Goal: Information Seeking & Learning: Learn about a topic

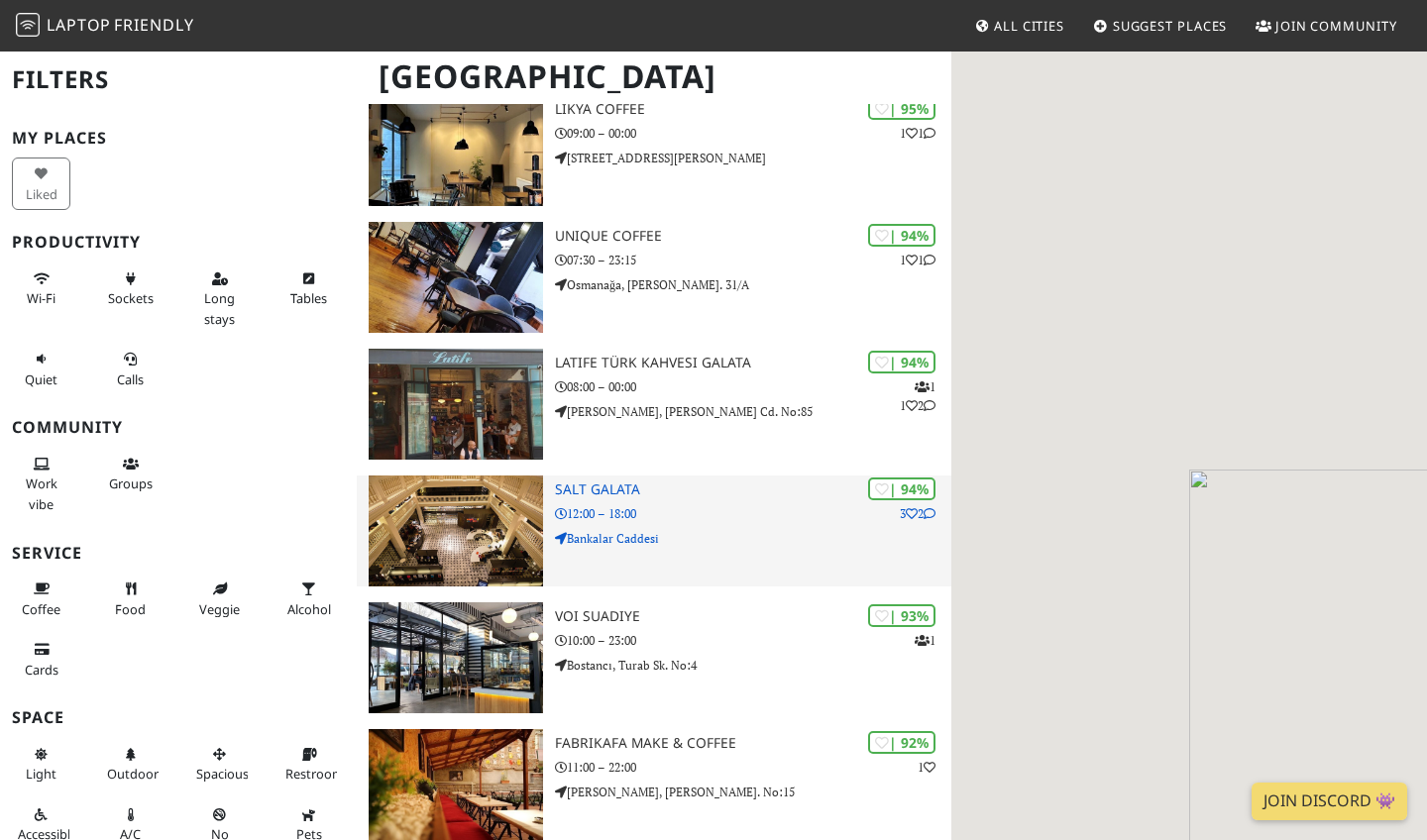
scroll to position [344, 0]
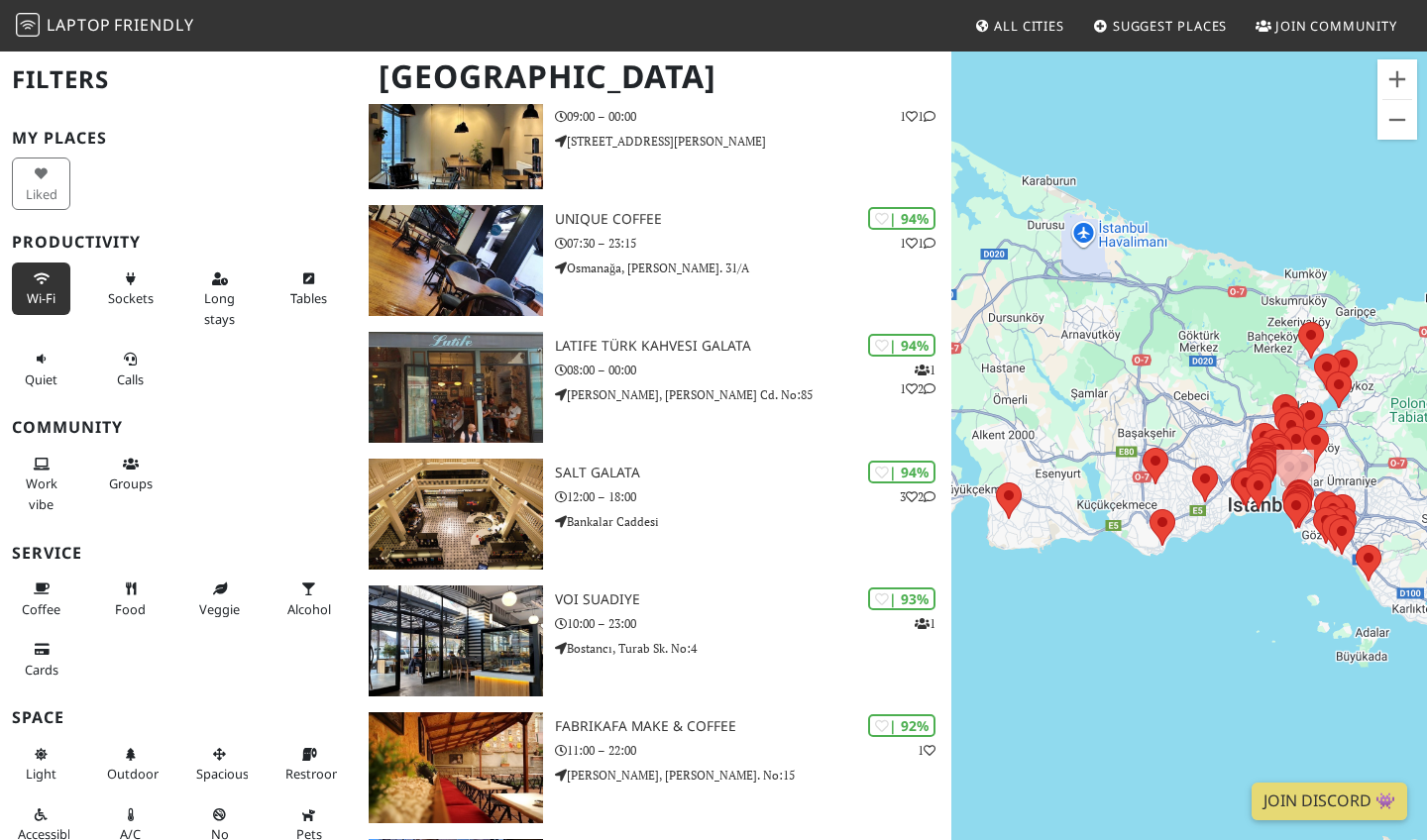
click at [27, 291] on span "Wi-Fi" at bounding box center [41, 298] width 29 height 18
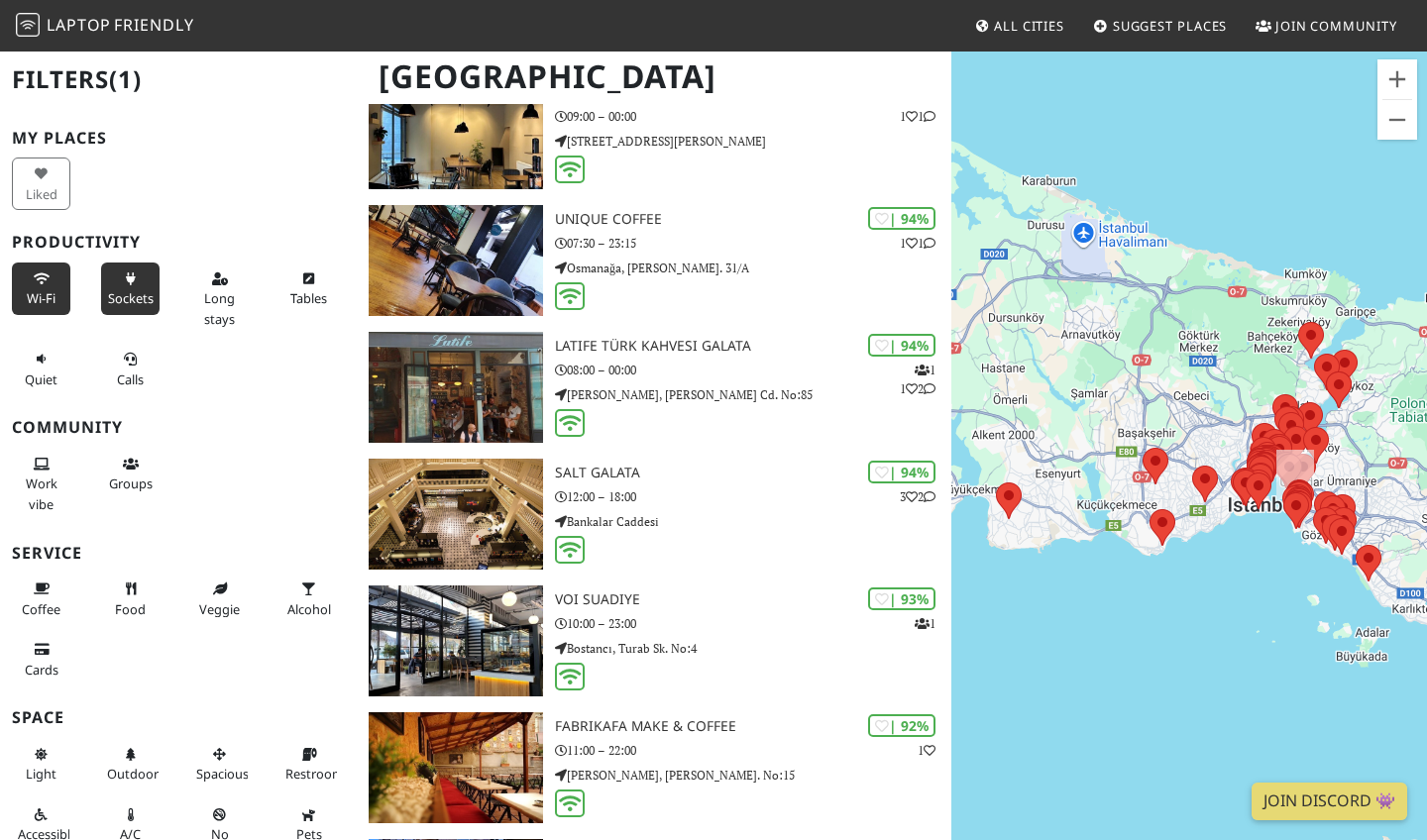
click at [126, 298] on span "Sockets" at bounding box center [131, 298] width 46 height 18
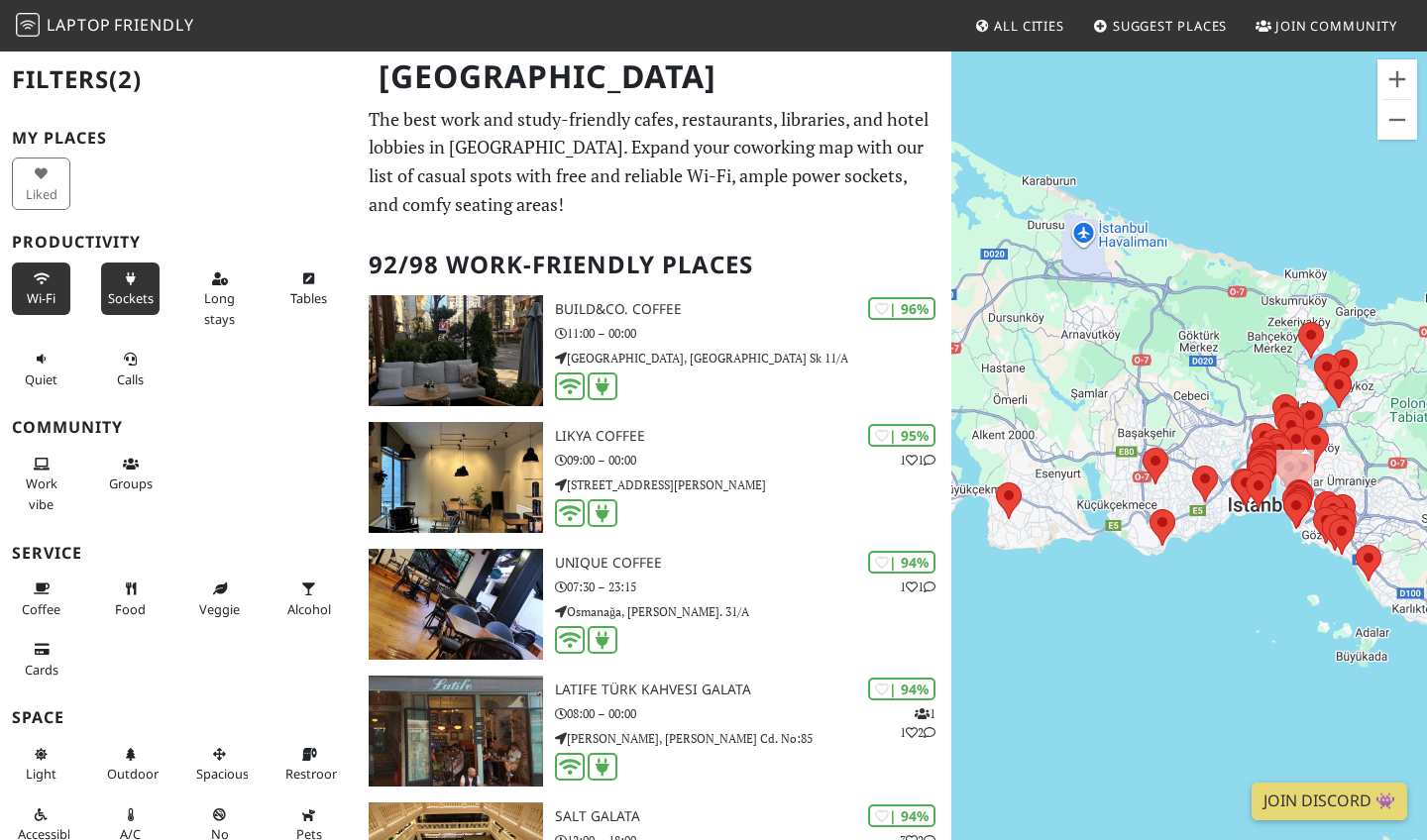
scroll to position [0, 0]
click at [299, 300] on span "Tables" at bounding box center [308, 298] width 37 height 18
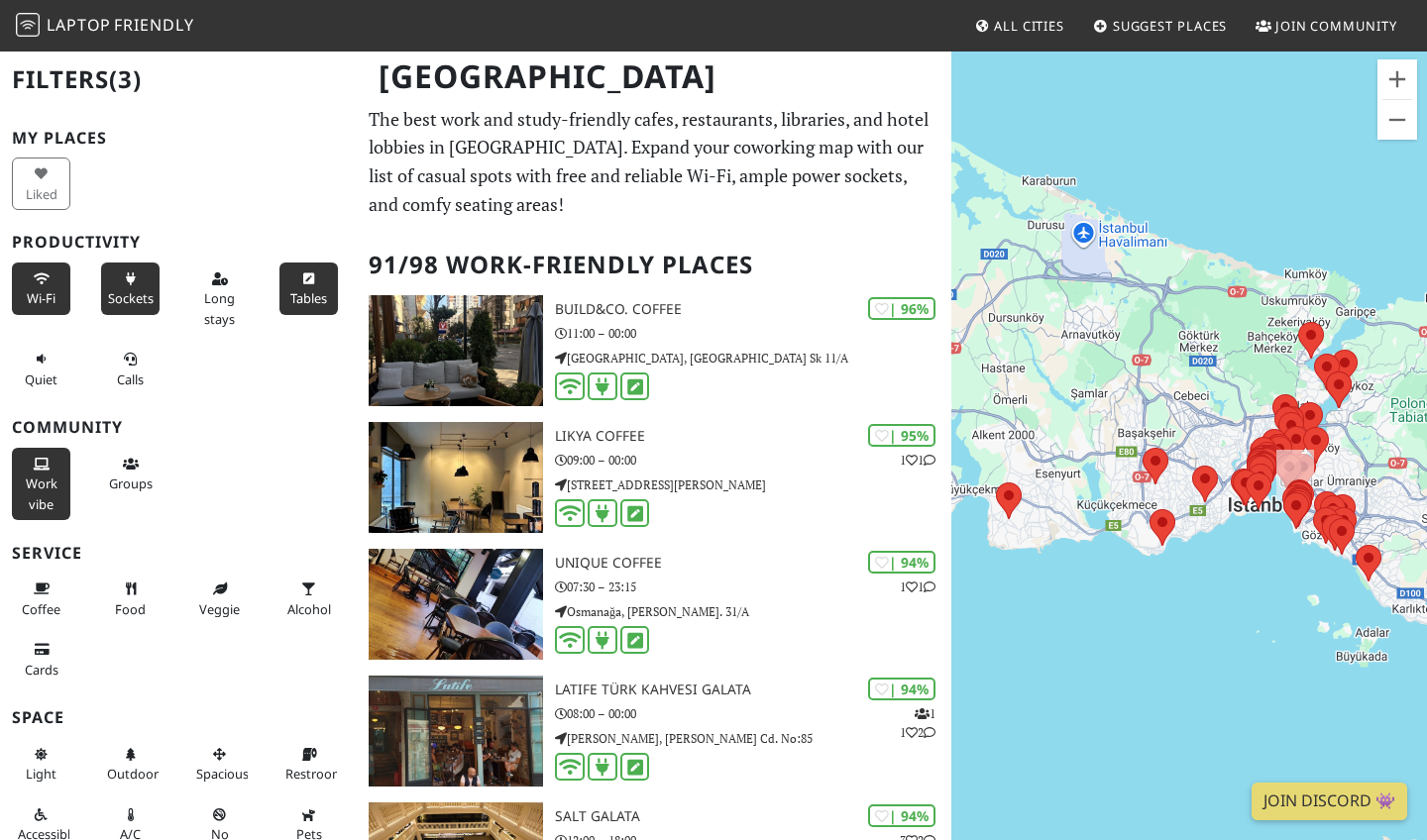
click at [38, 474] on span "Work vibe" at bounding box center [42, 493] width 32 height 38
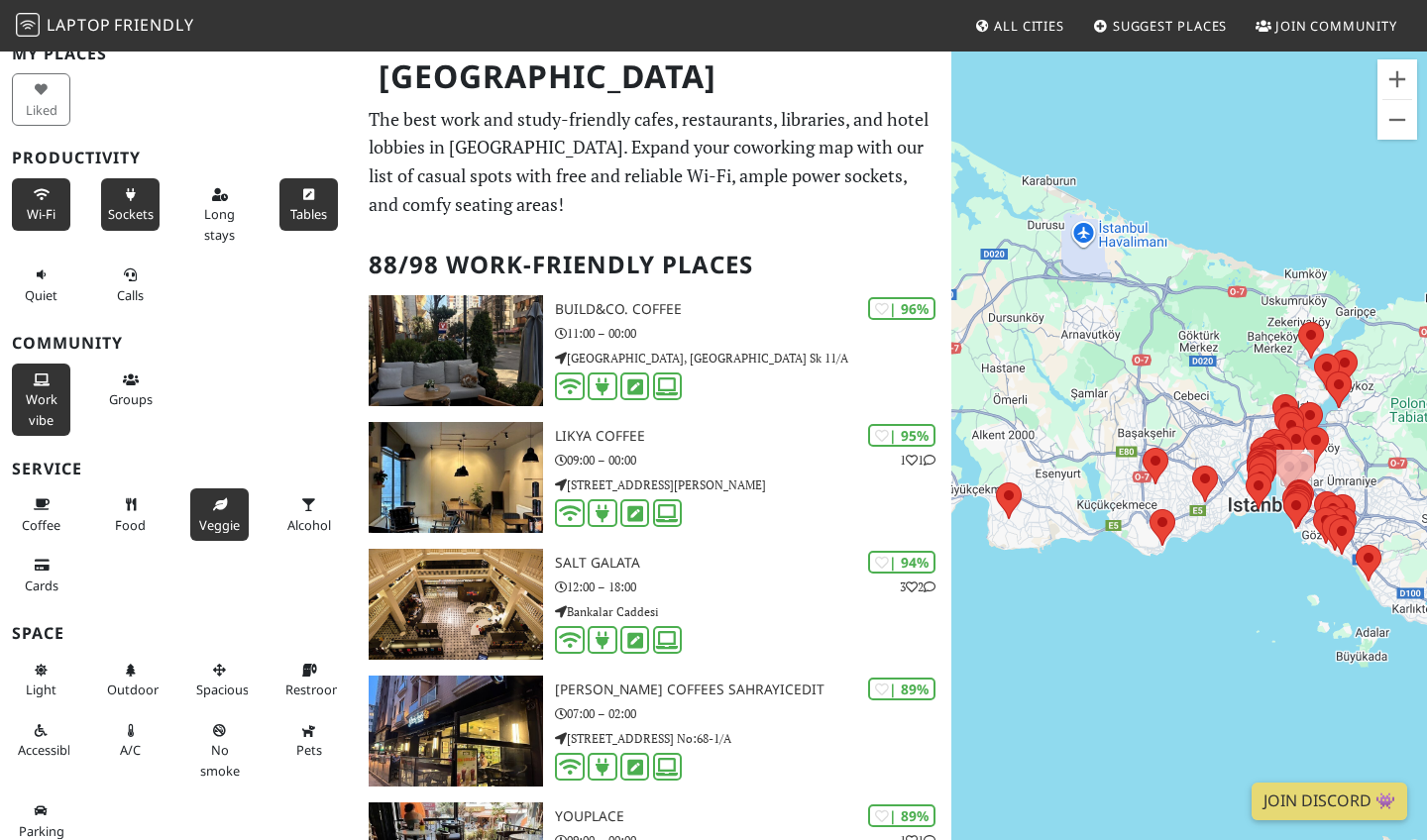
scroll to position [84, 0]
click at [299, 671] on button "Restroom" at bounding box center [308, 681] width 59 height 53
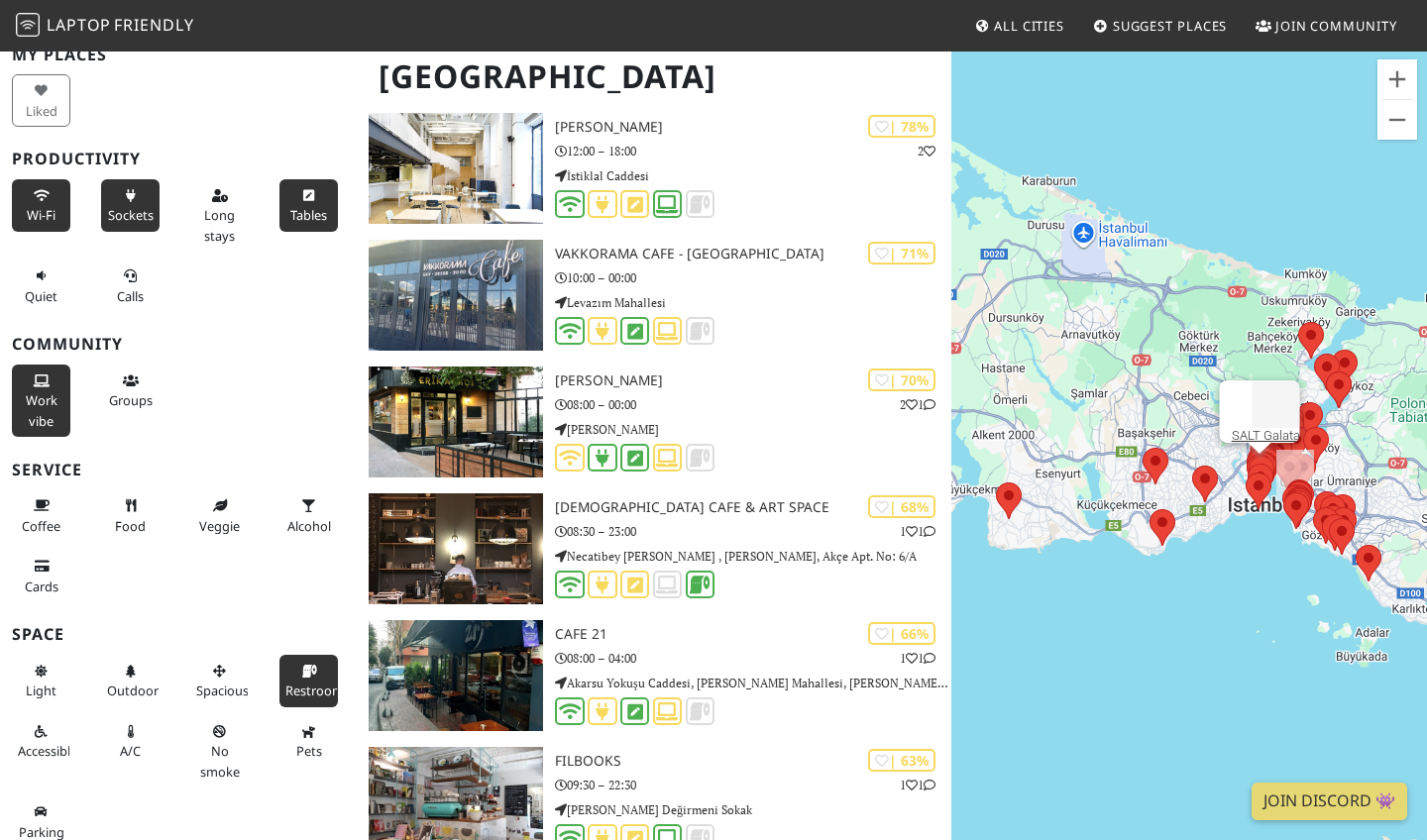
scroll to position [6912, 0]
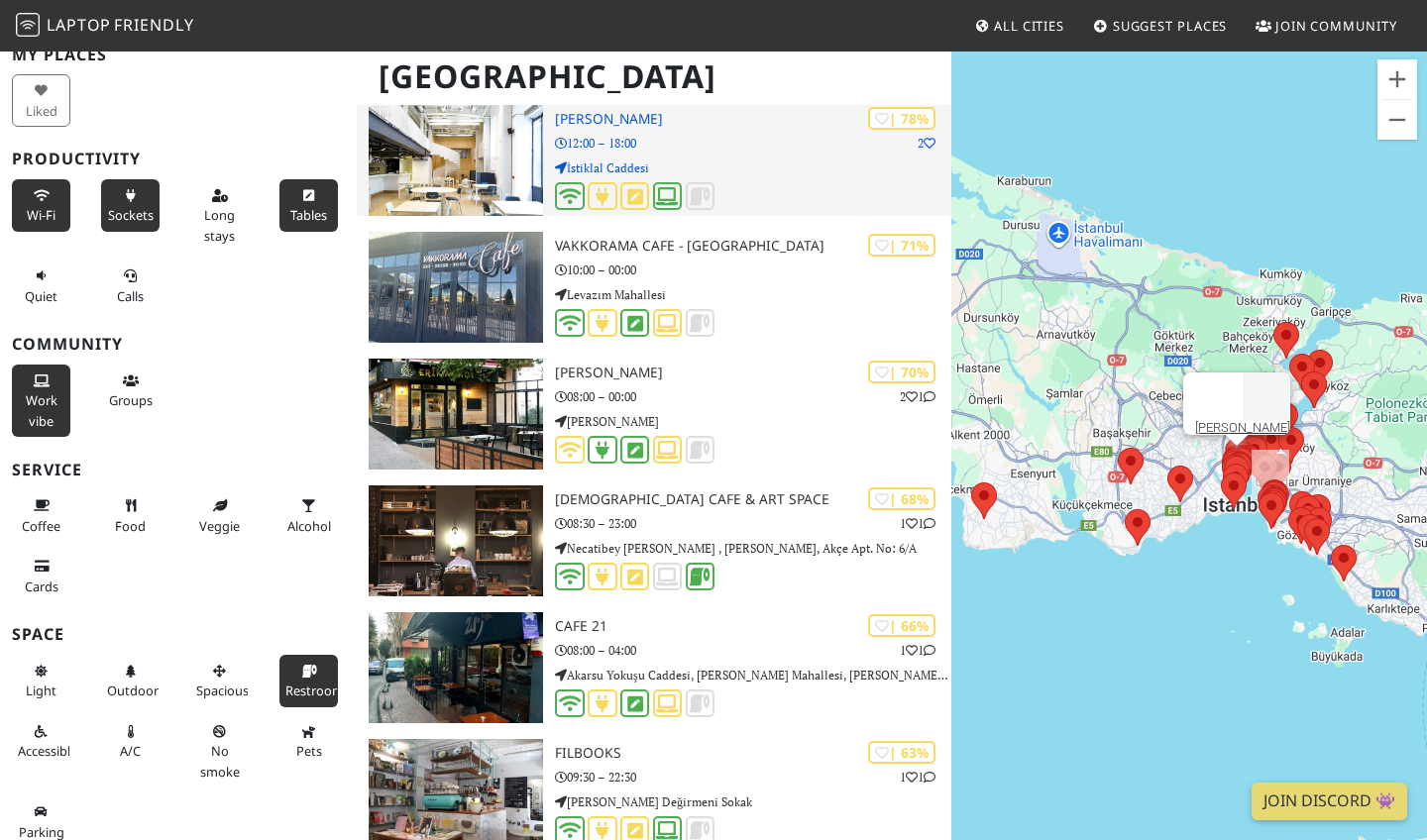
click at [460, 144] on img at bounding box center [455, 161] width 174 height 111
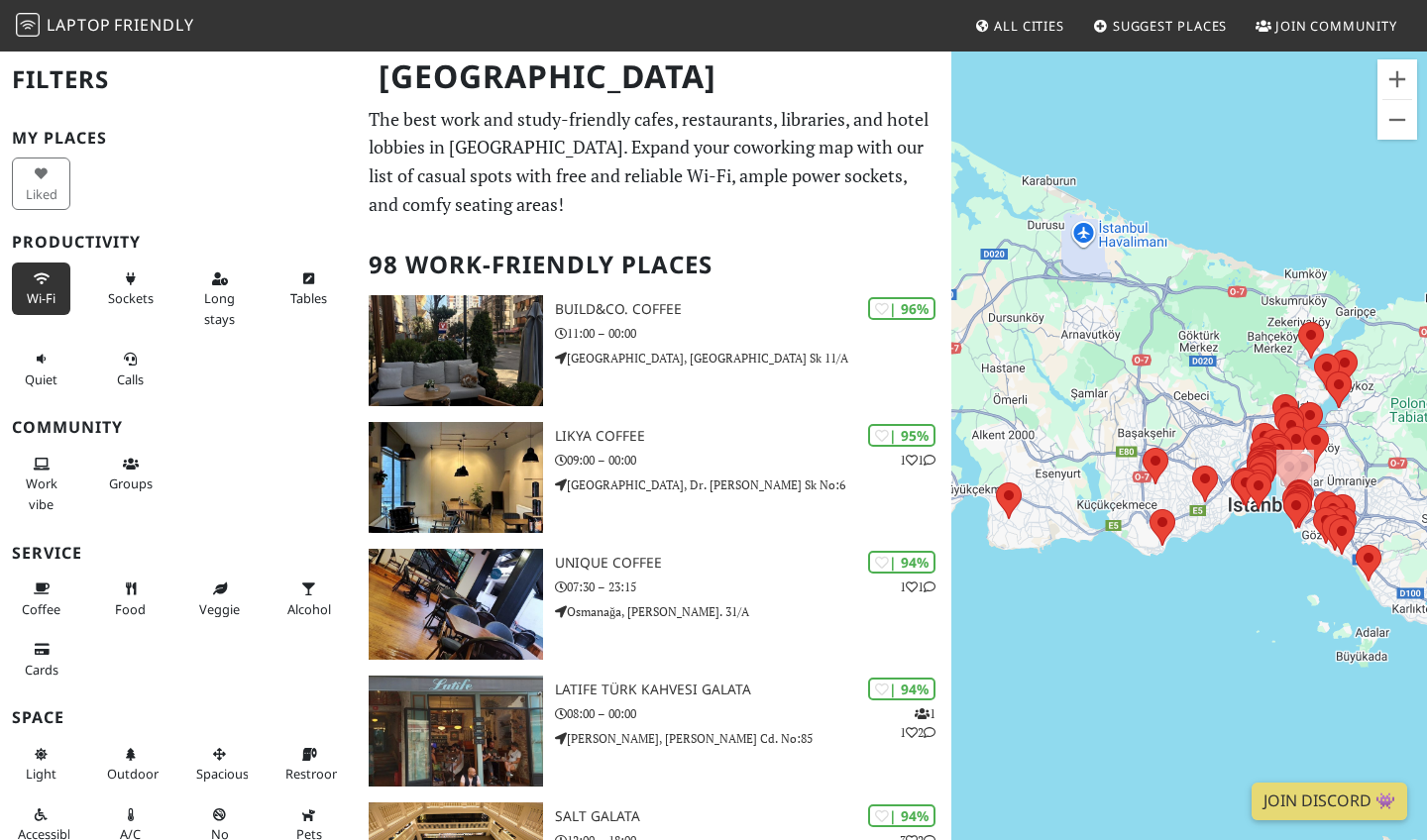
click at [33, 284] on button "Wi-Fi" at bounding box center [41, 288] width 59 height 53
click at [120, 284] on button "Sockets" at bounding box center [130, 288] width 59 height 53
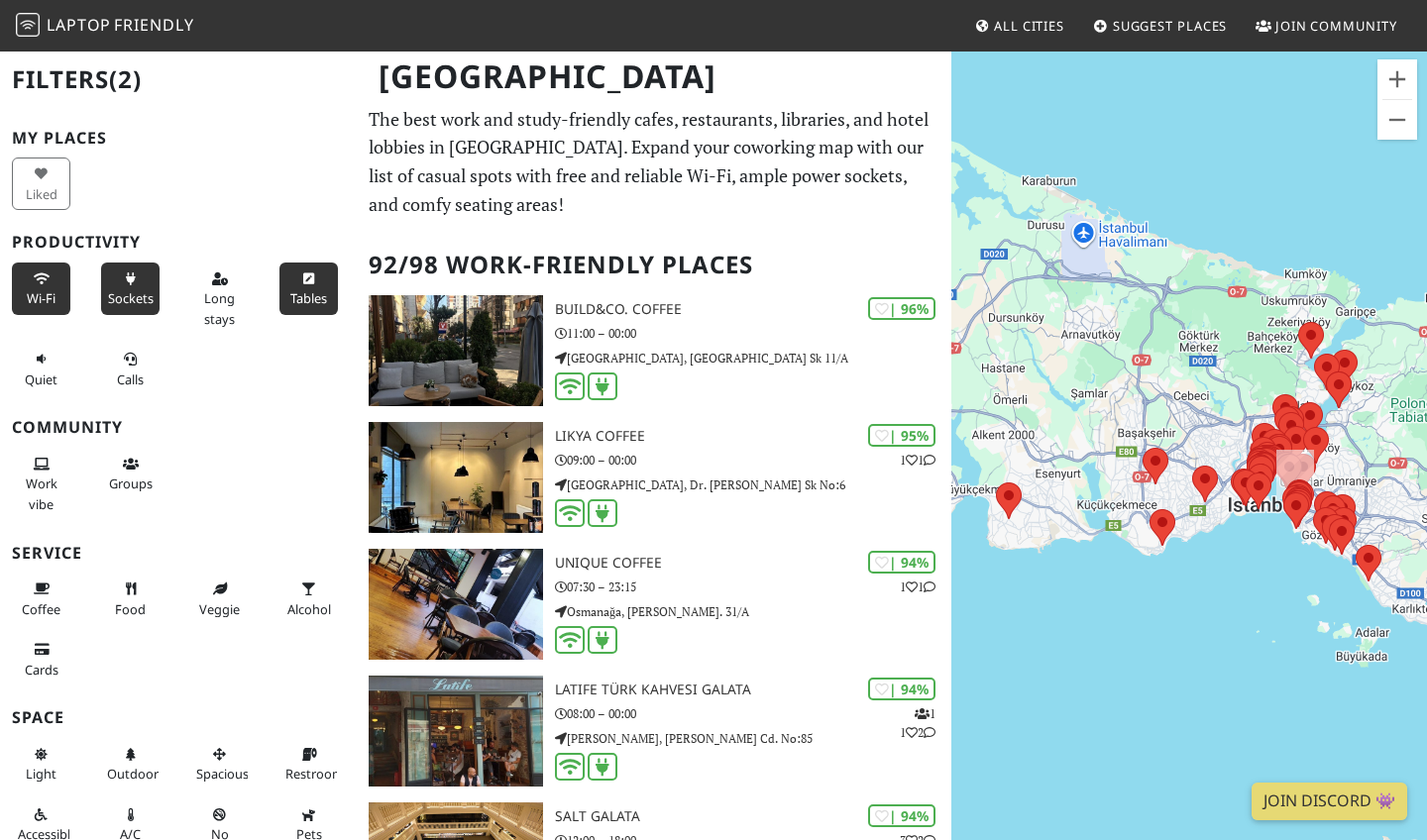
click at [310, 283] on button "Tables" at bounding box center [308, 288] width 59 height 53
click at [41, 476] on span "Work vibe" at bounding box center [42, 493] width 32 height 38
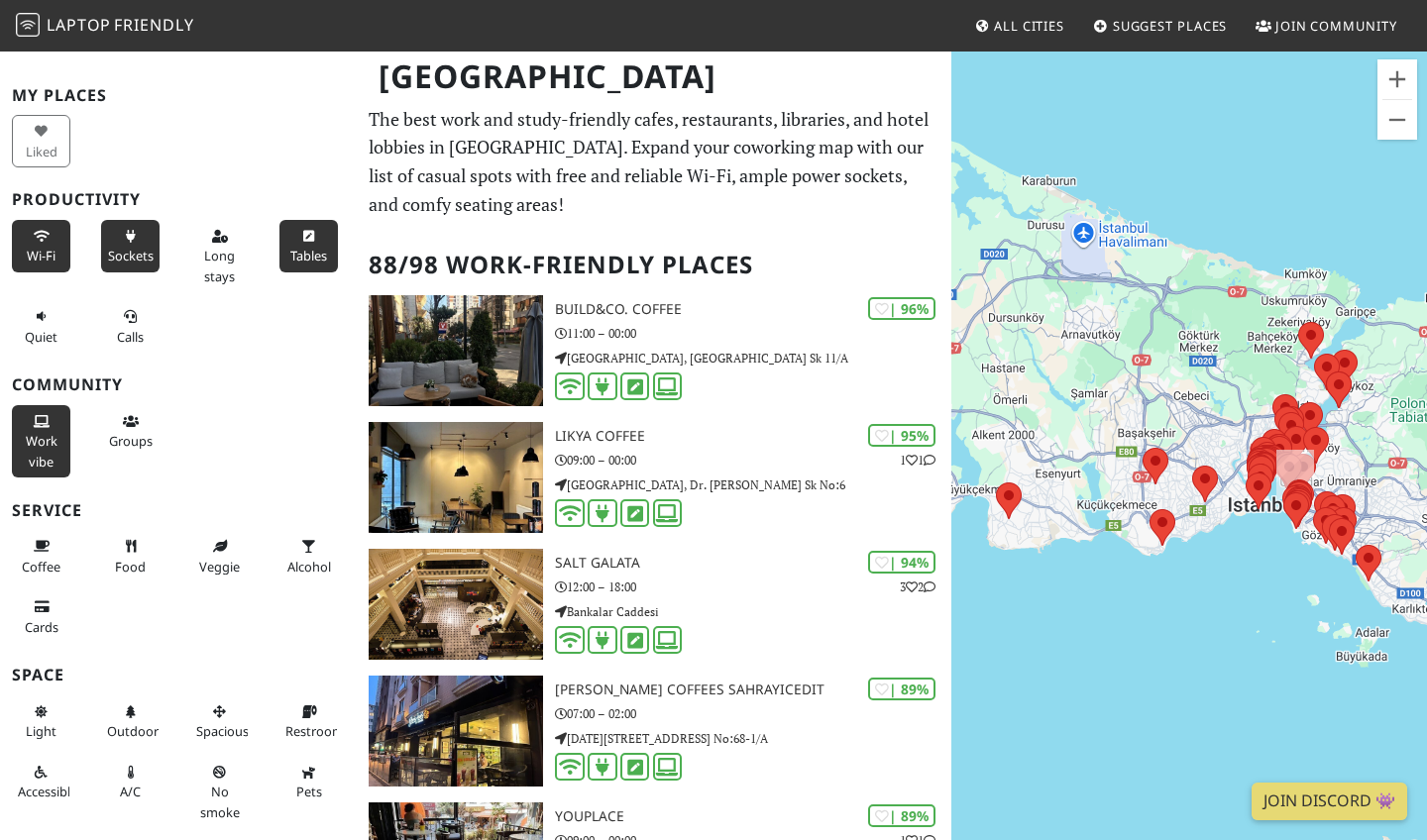
scroll to position [53, 0]
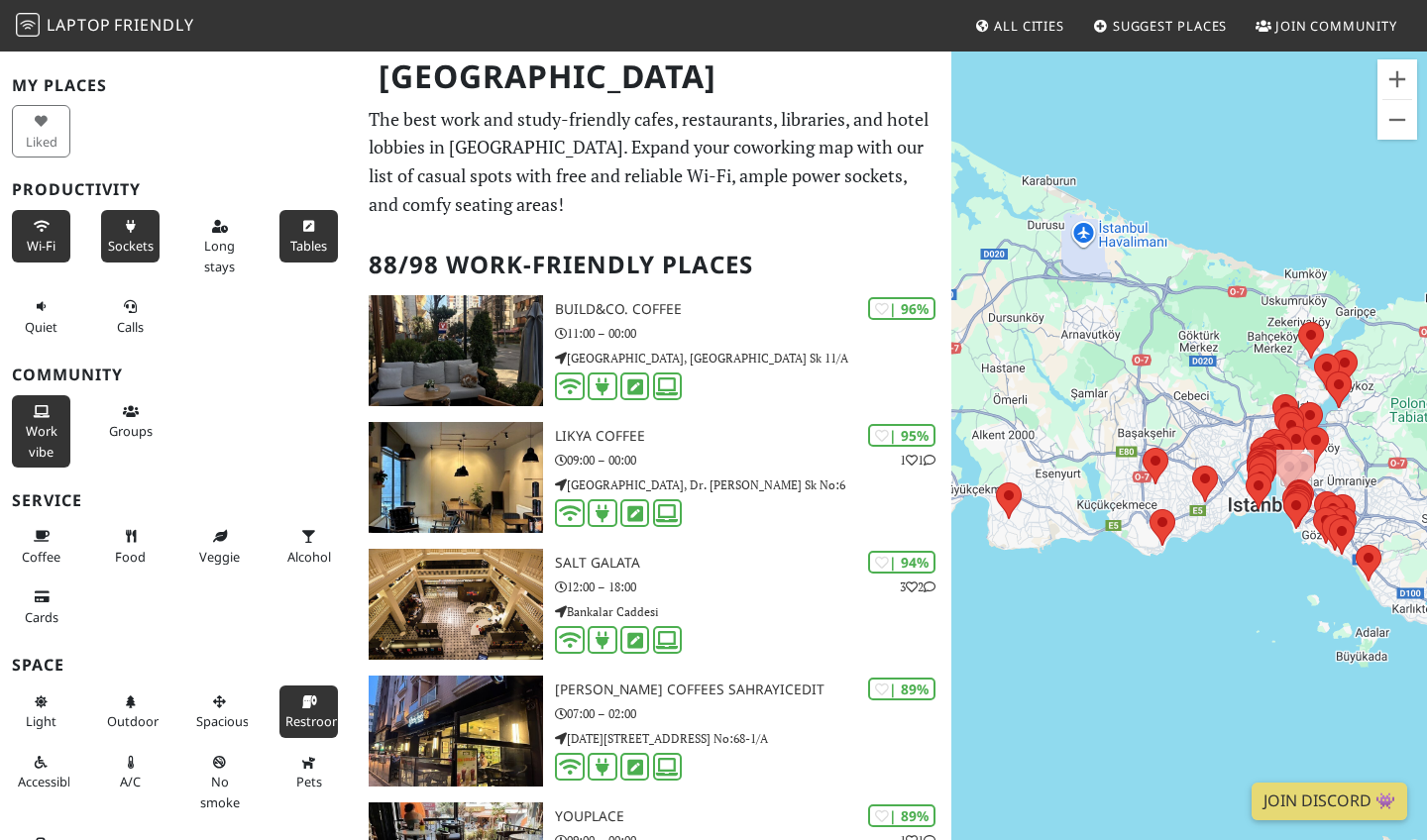
click at [312, 721] on span "Restroom" at bounding box center [314, 722] width 59 height 18
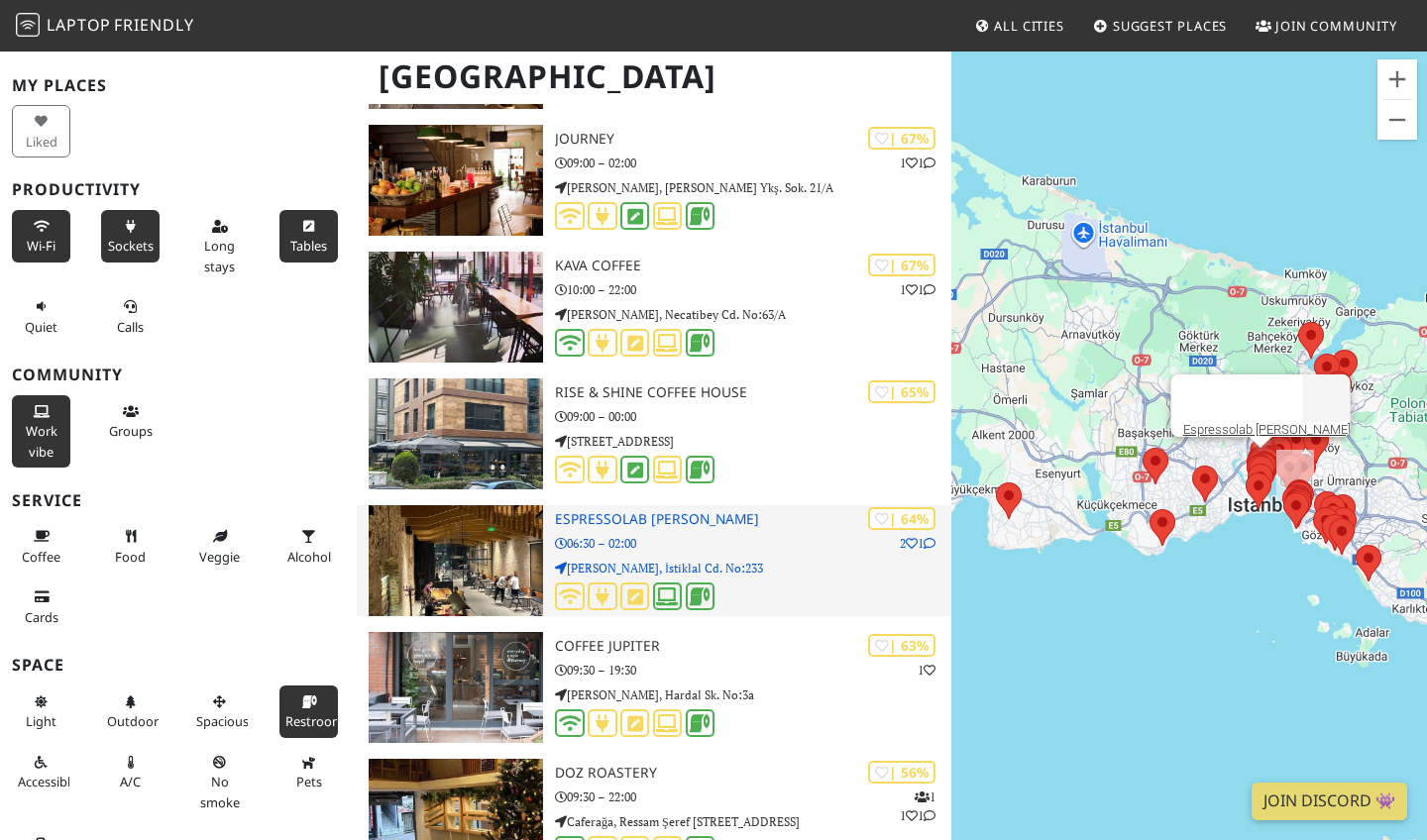
scroll to position [5880, 0]
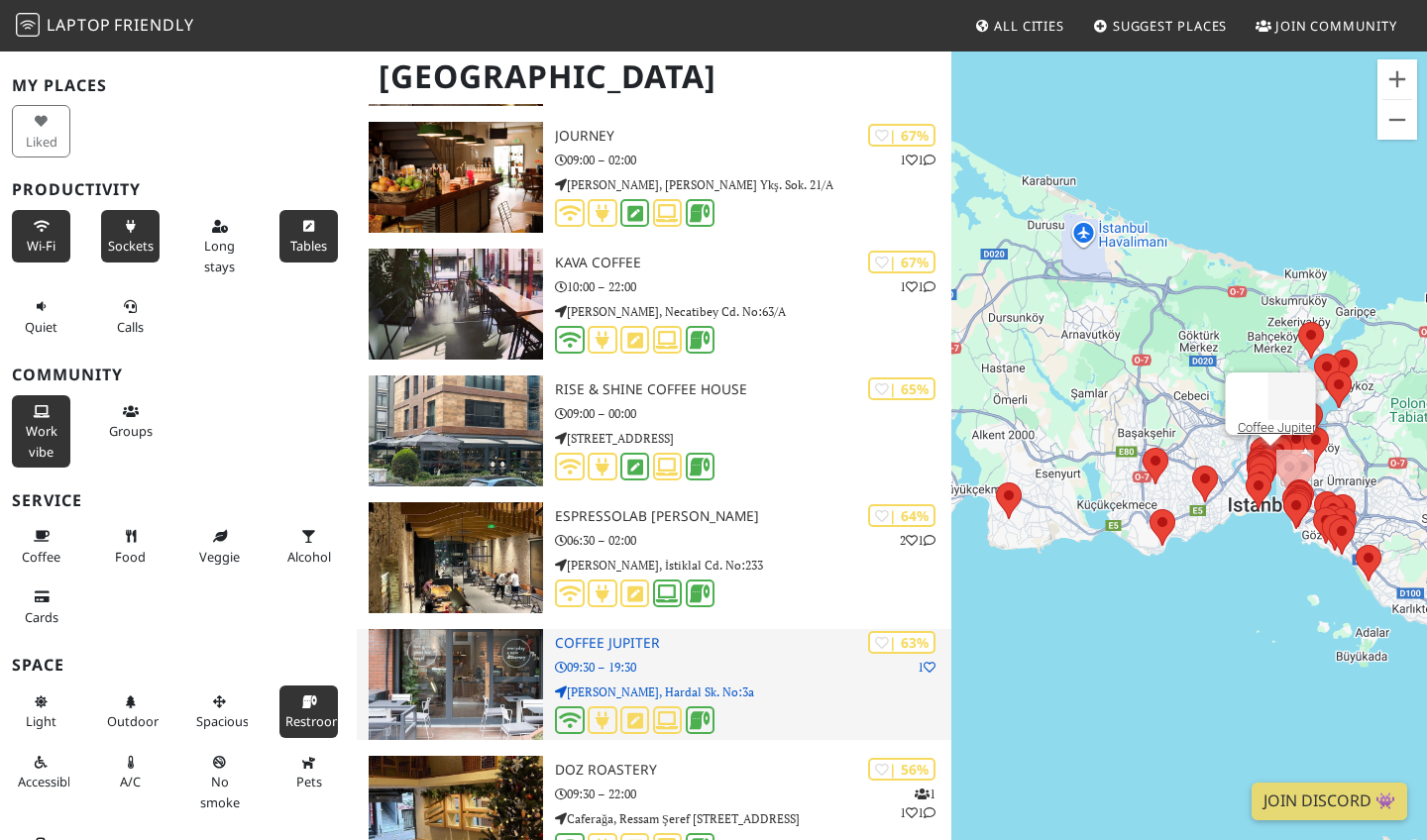
click at [585, 638] on h3 "Coffee Jupiter" at bounding box center [753, 643] width 397 height 17
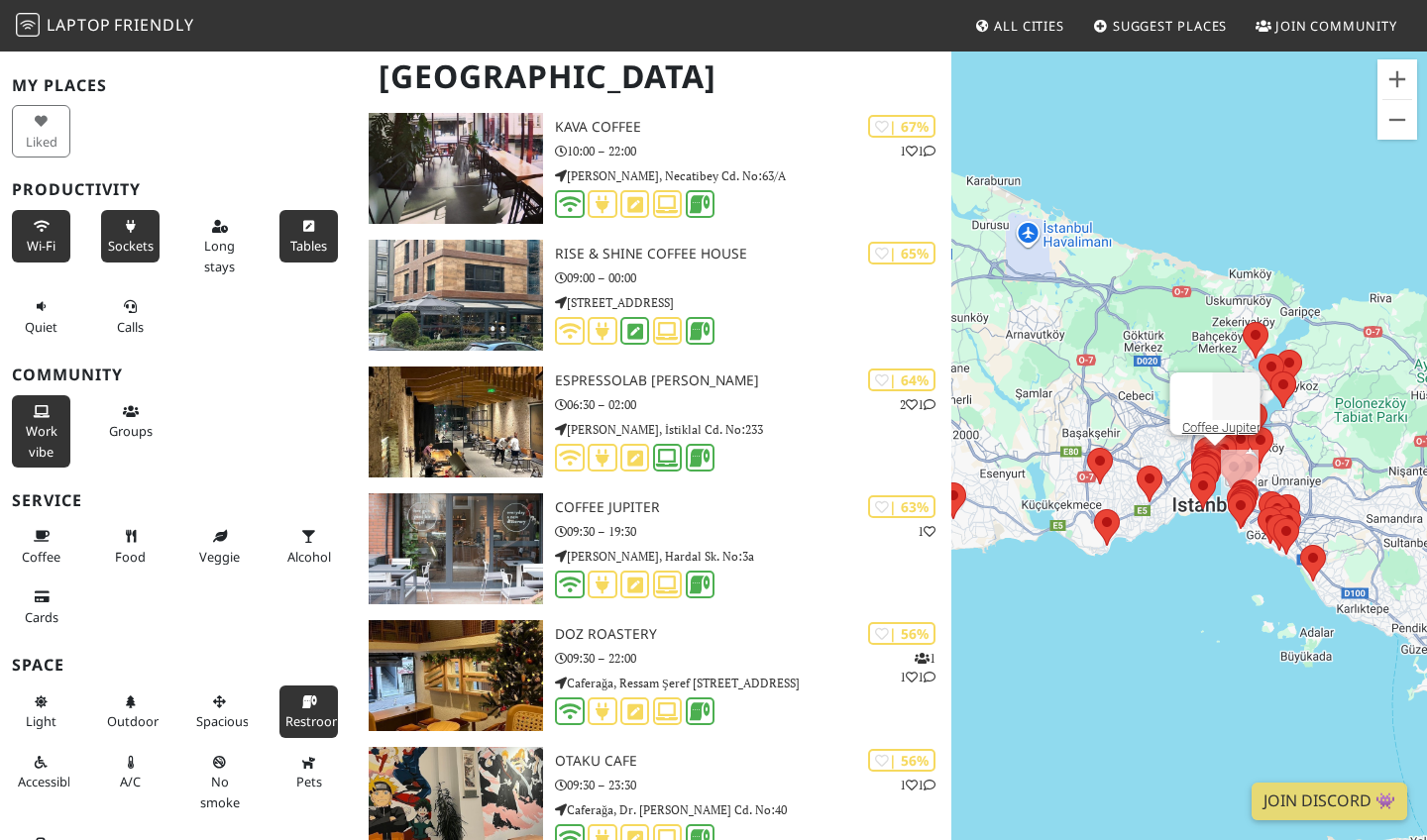
scroll to position [6017, 0]
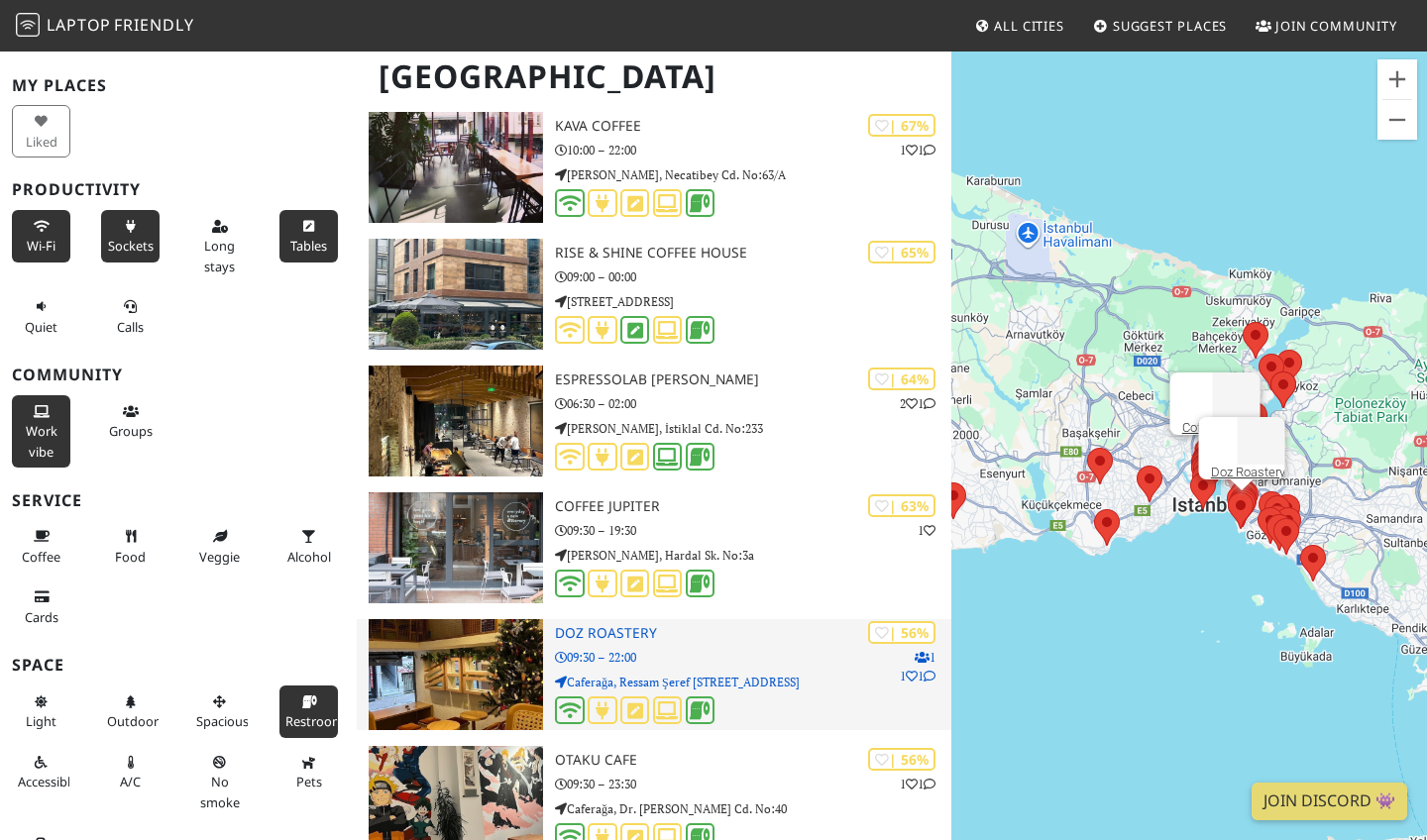
click at [628, 633] on h3 "Doz Roastery" at bounding box center [753, 633] width 397 height 17
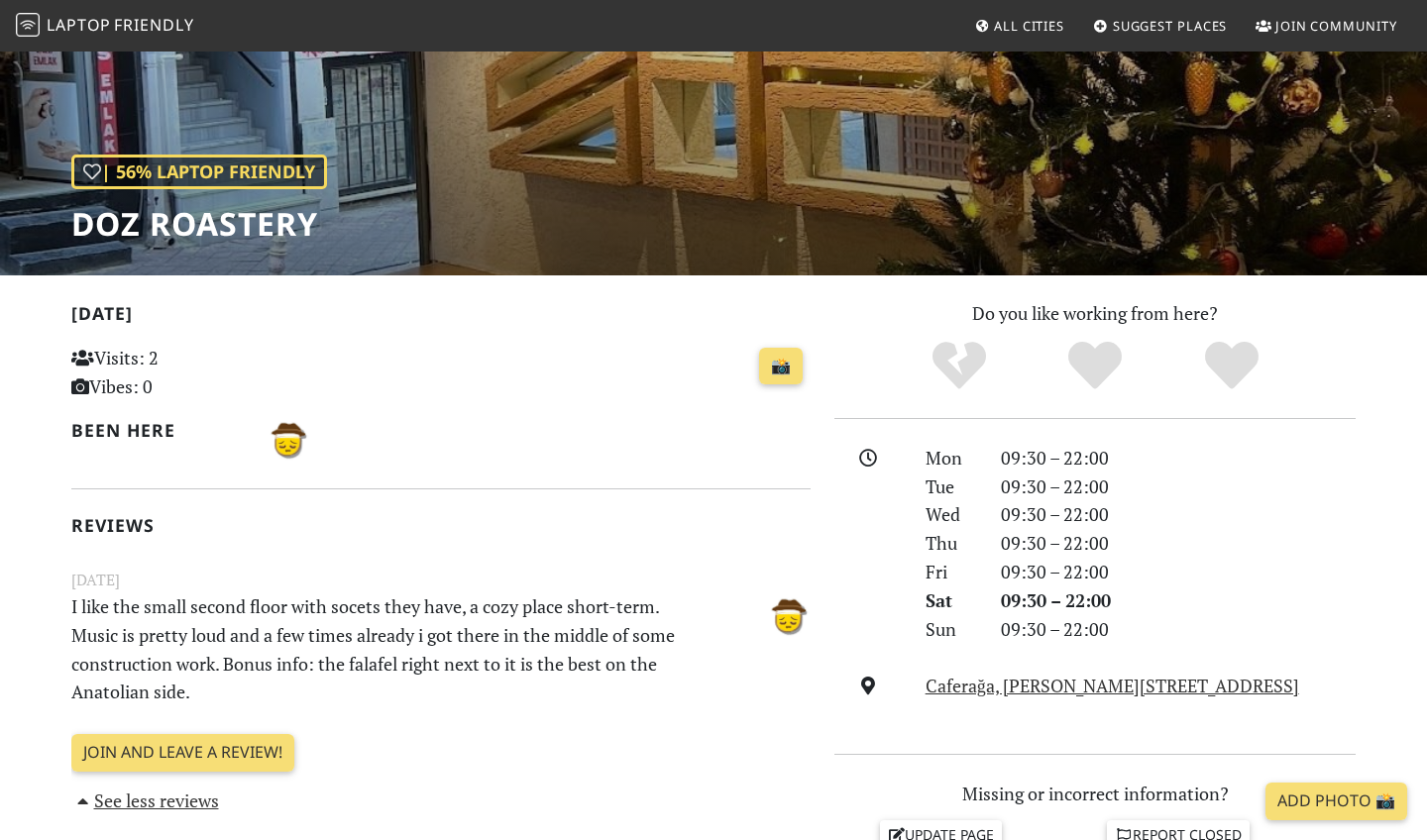
scroll to position [188, 0]
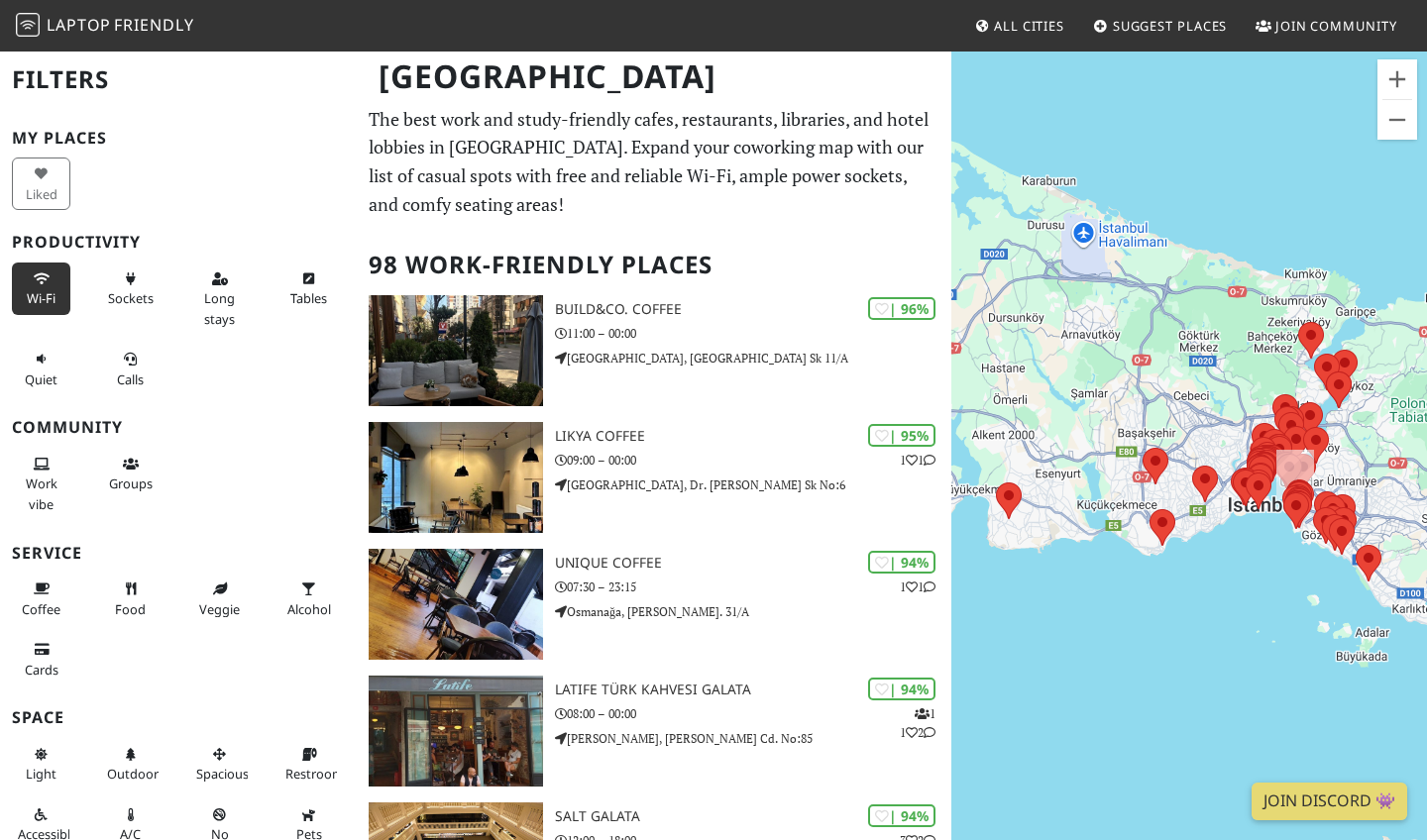
click at [53, 292] on span "Wi-Fi" at bounding box center [41, 298] width 29 height 18
click at [154, 297] on button "Sockets" at bounding box center [130, 288] width 59 height 53
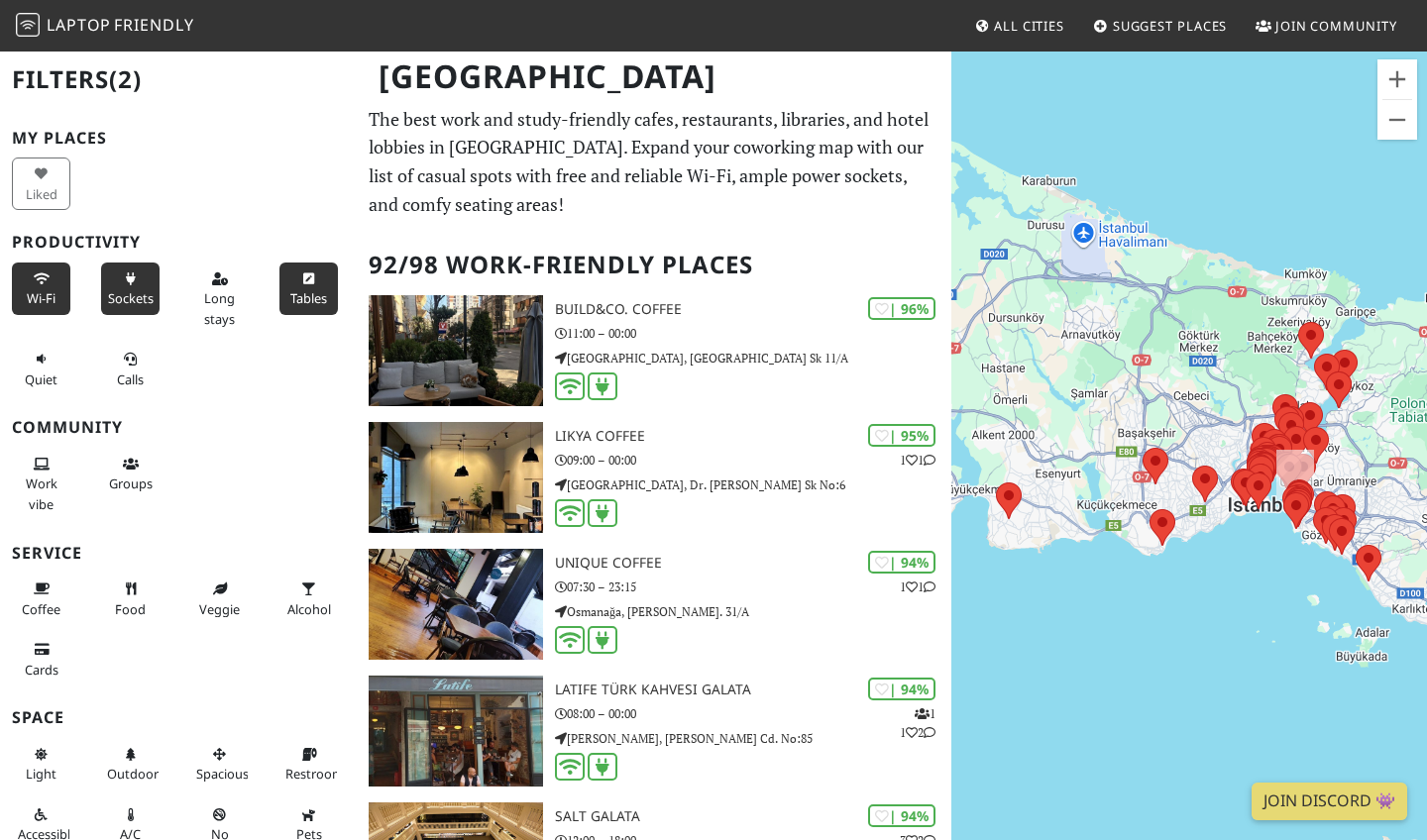
click at [296, 289] on span "Tables" at bounding box center [308, 298] width 37 height 18
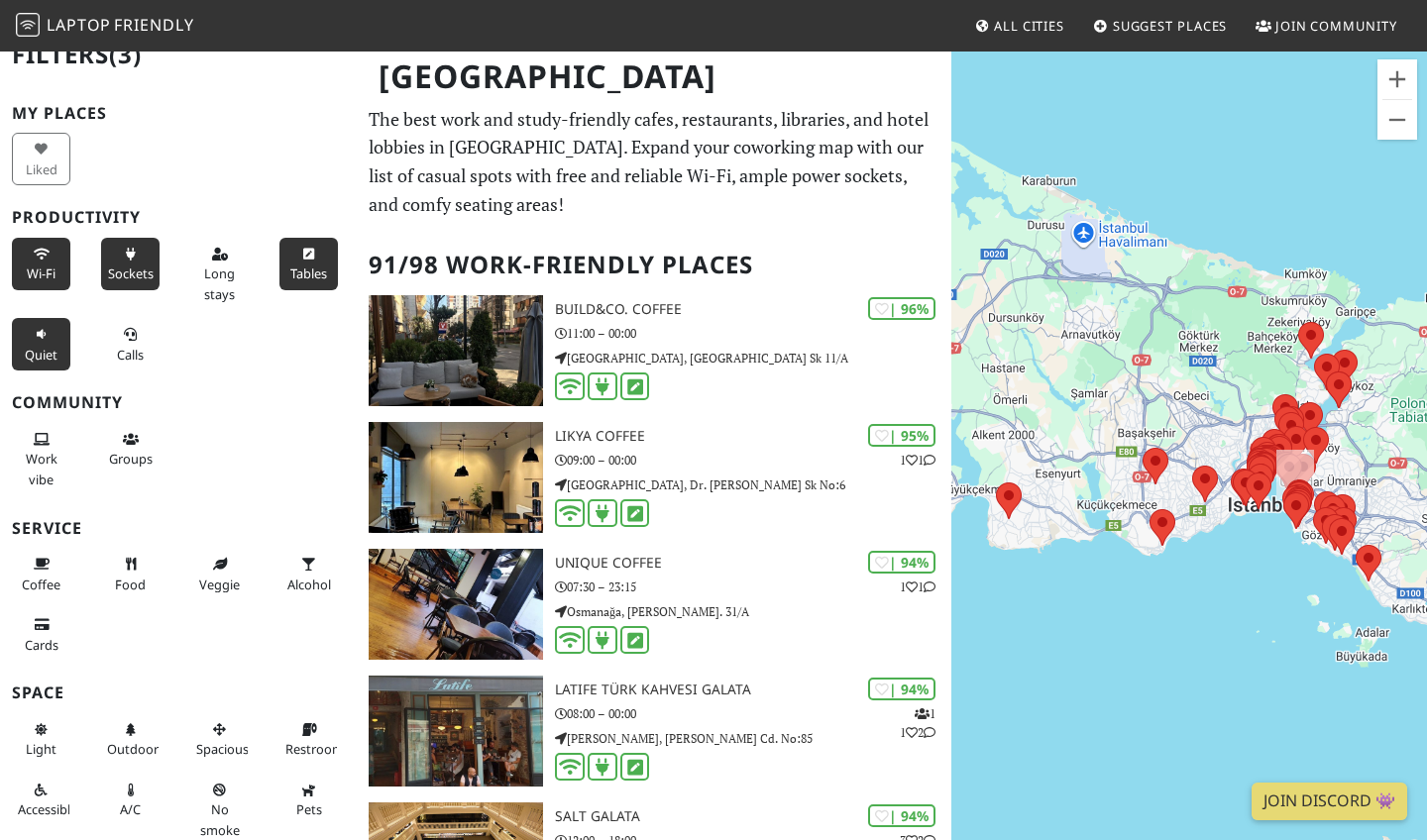
scroll to position [34, 0]
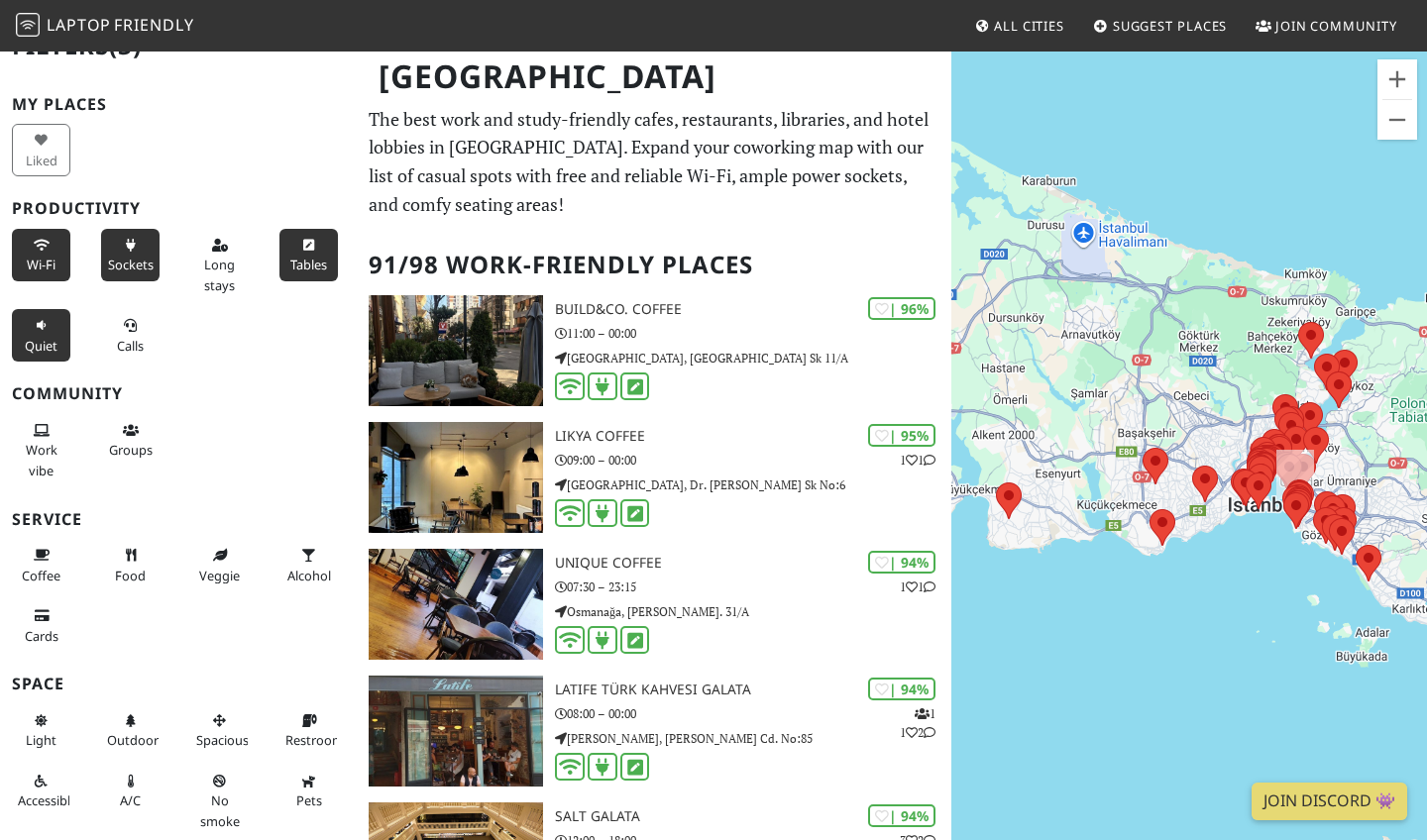
click at [45, 337] on span "Quiet" at bounding box center [41, 346] width 33 height 18
click at [44, 337] on span "Quiet" at bounding box center [41, 346] width 33 height 18
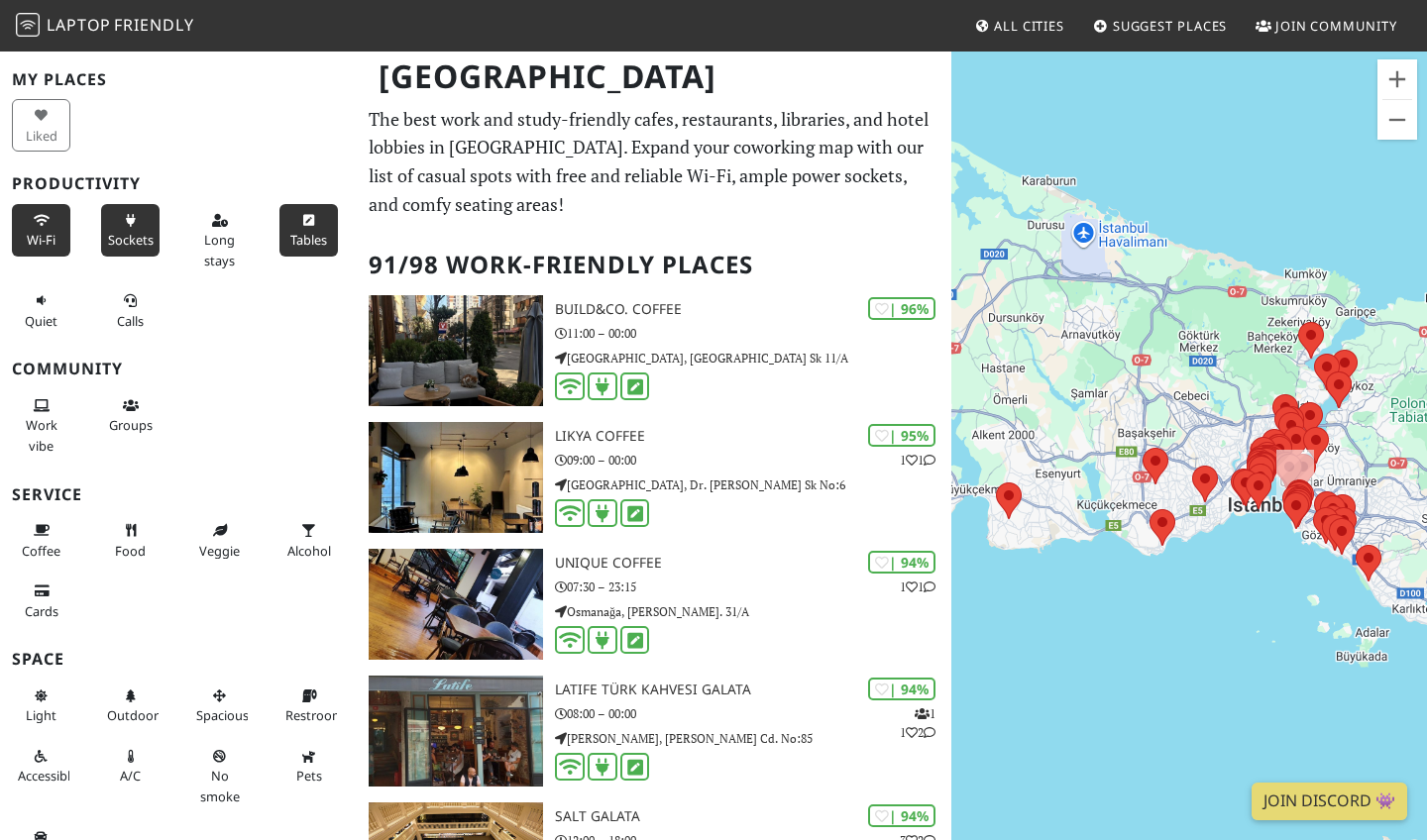
scroll to position [61, 0]
click at [23, 413] on button "Work vibe" at bounding box center [41, 423] width 59 height 73
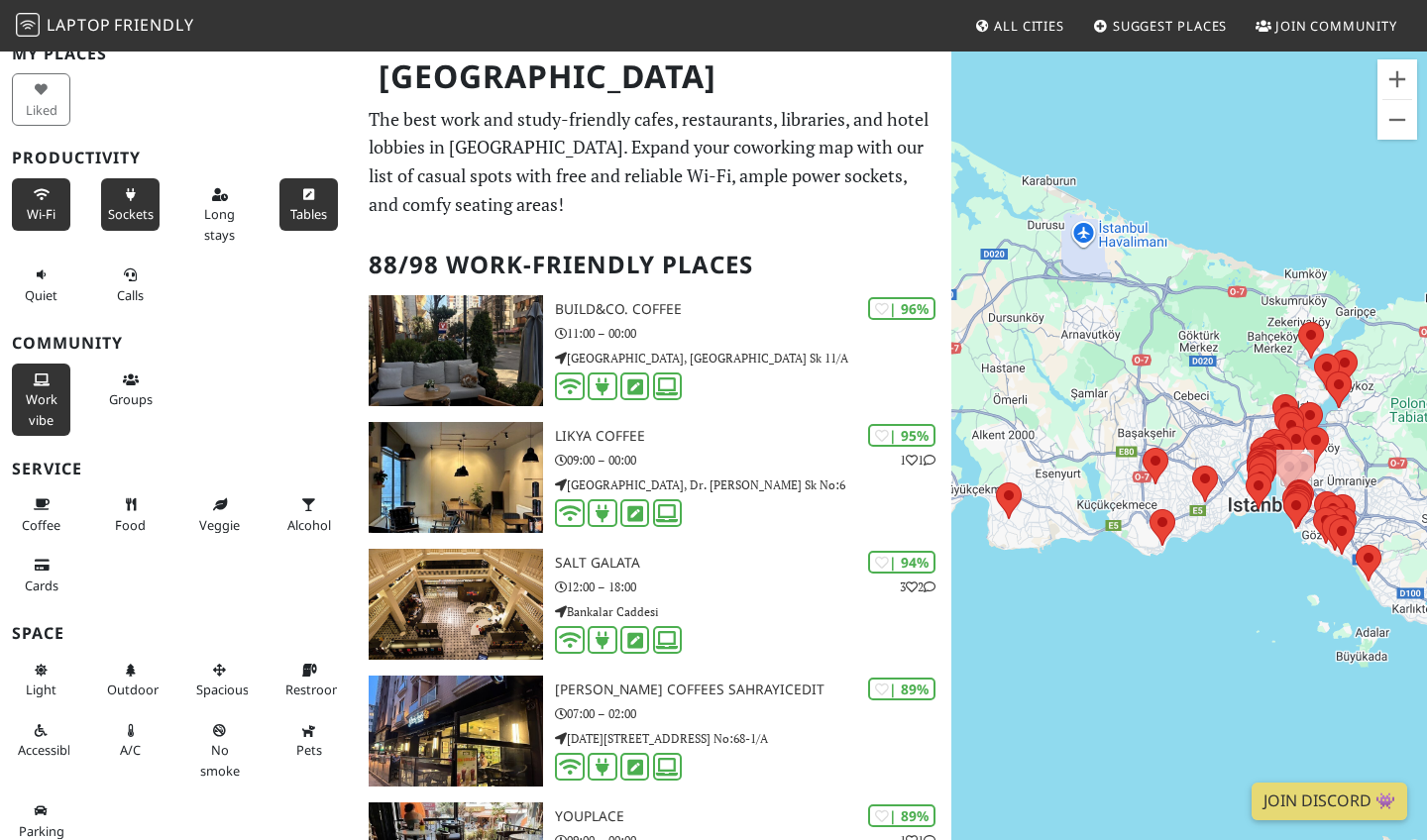
scroll to position [84, 0]
click at [302, 666] on icon at bounding box center [309, 672] width 16 height 13
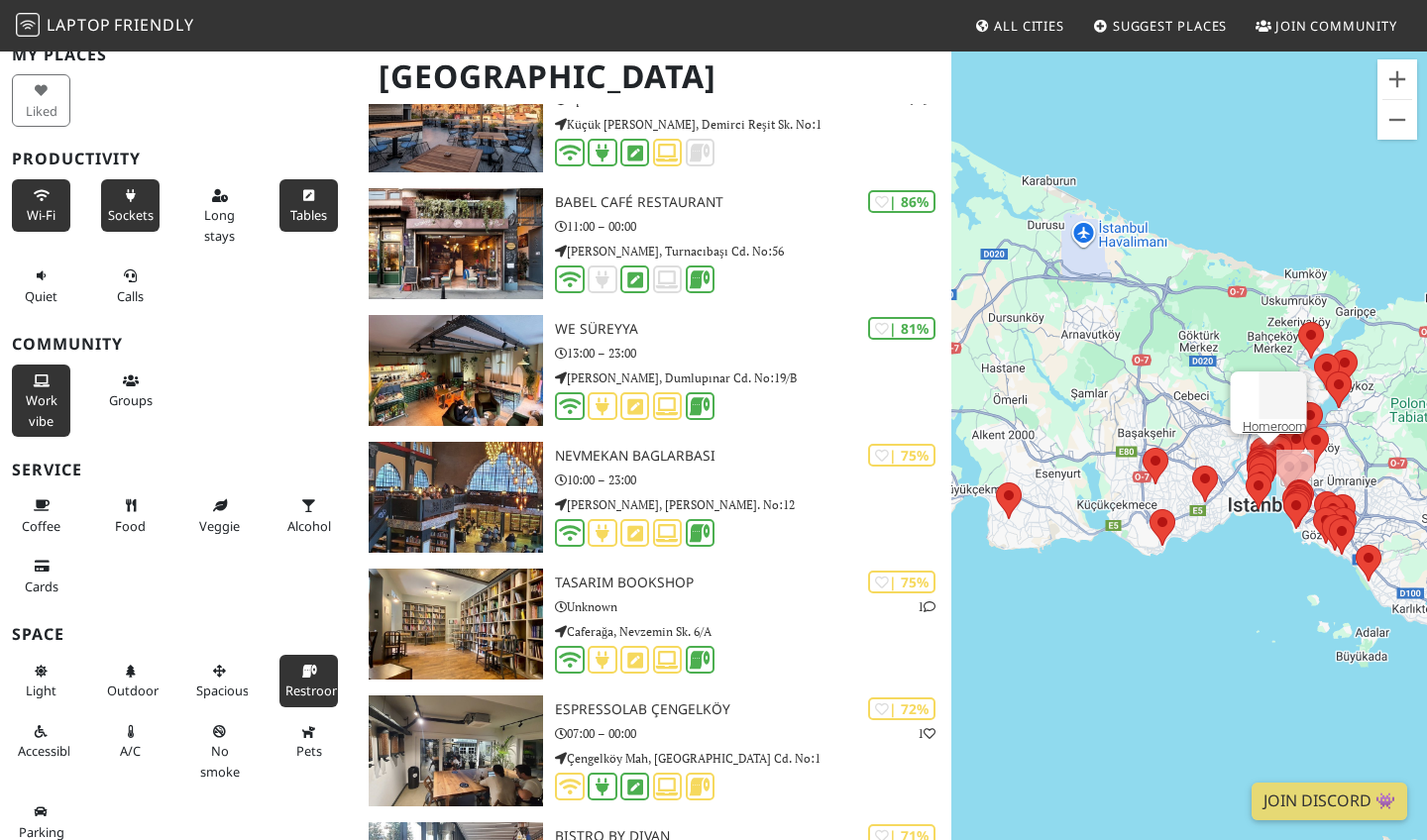
scroll to position [4389, 0]
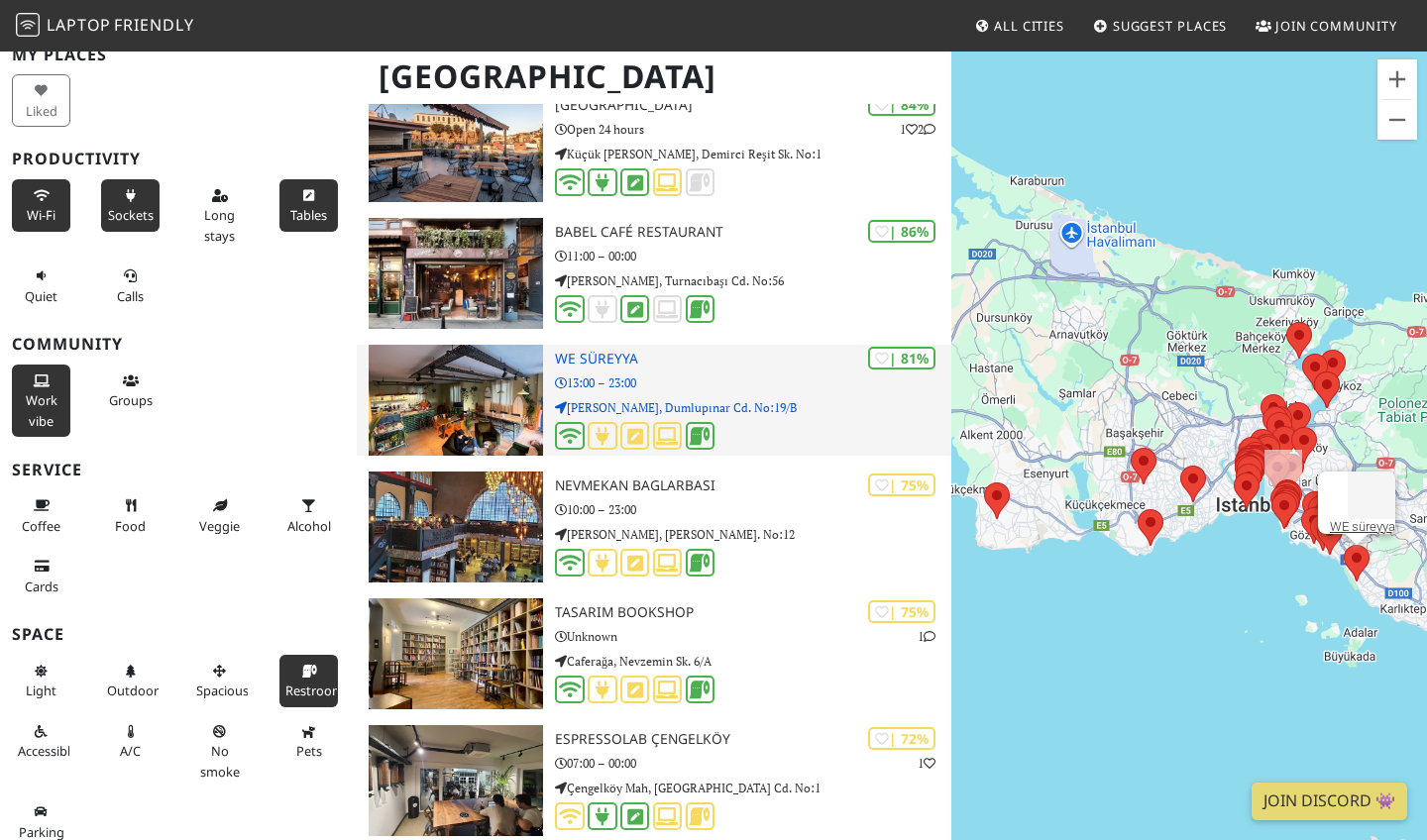
click at [624, 351] on h3 "WE süreyya" at bounding box center [753, 359] width 397 height 17
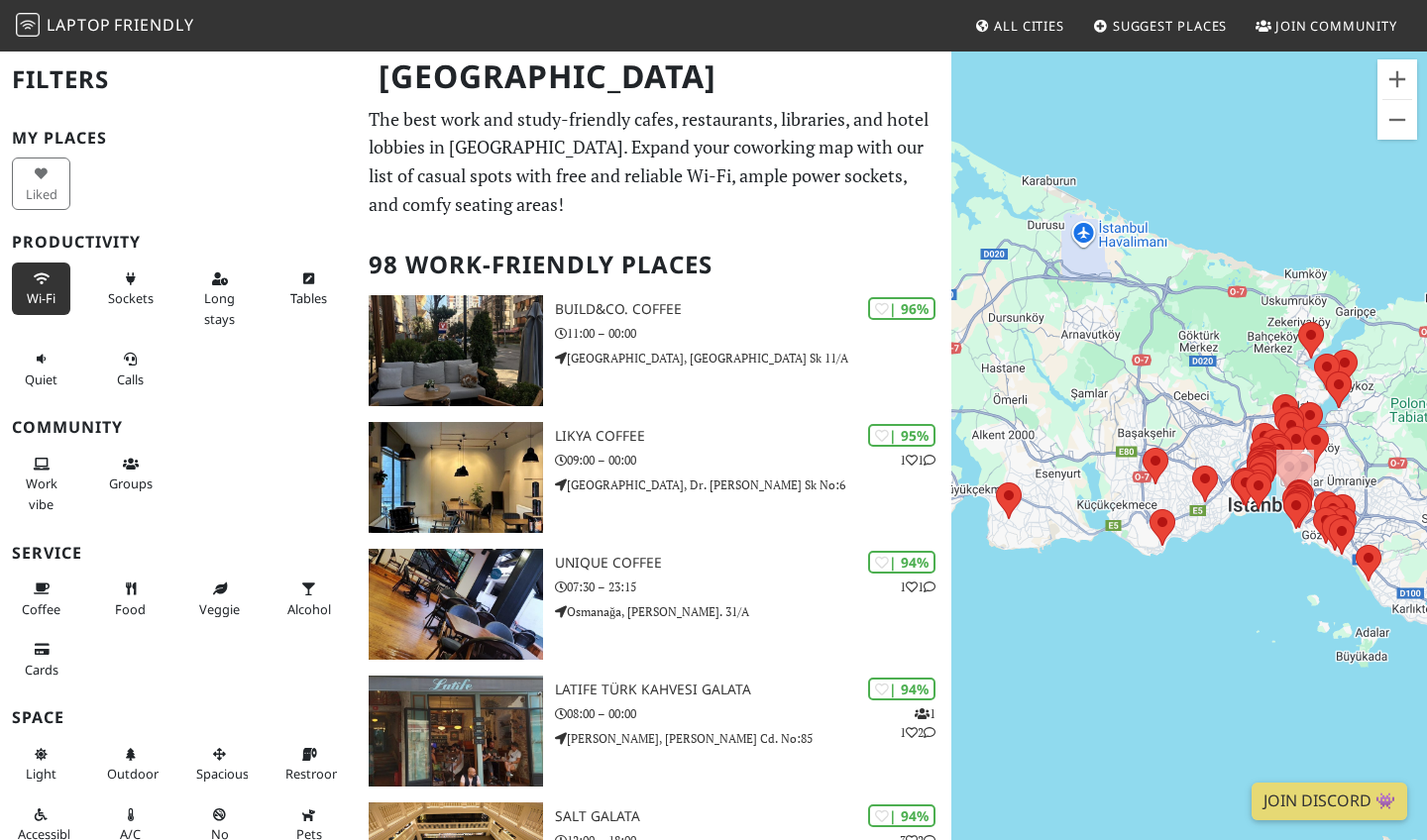
click at [39, 279] on icon at bounding box center [42, 279] width 16 height 13
click at [113, 297] on span "Sockets" at bounding box center [131, 298] width 46 height 18
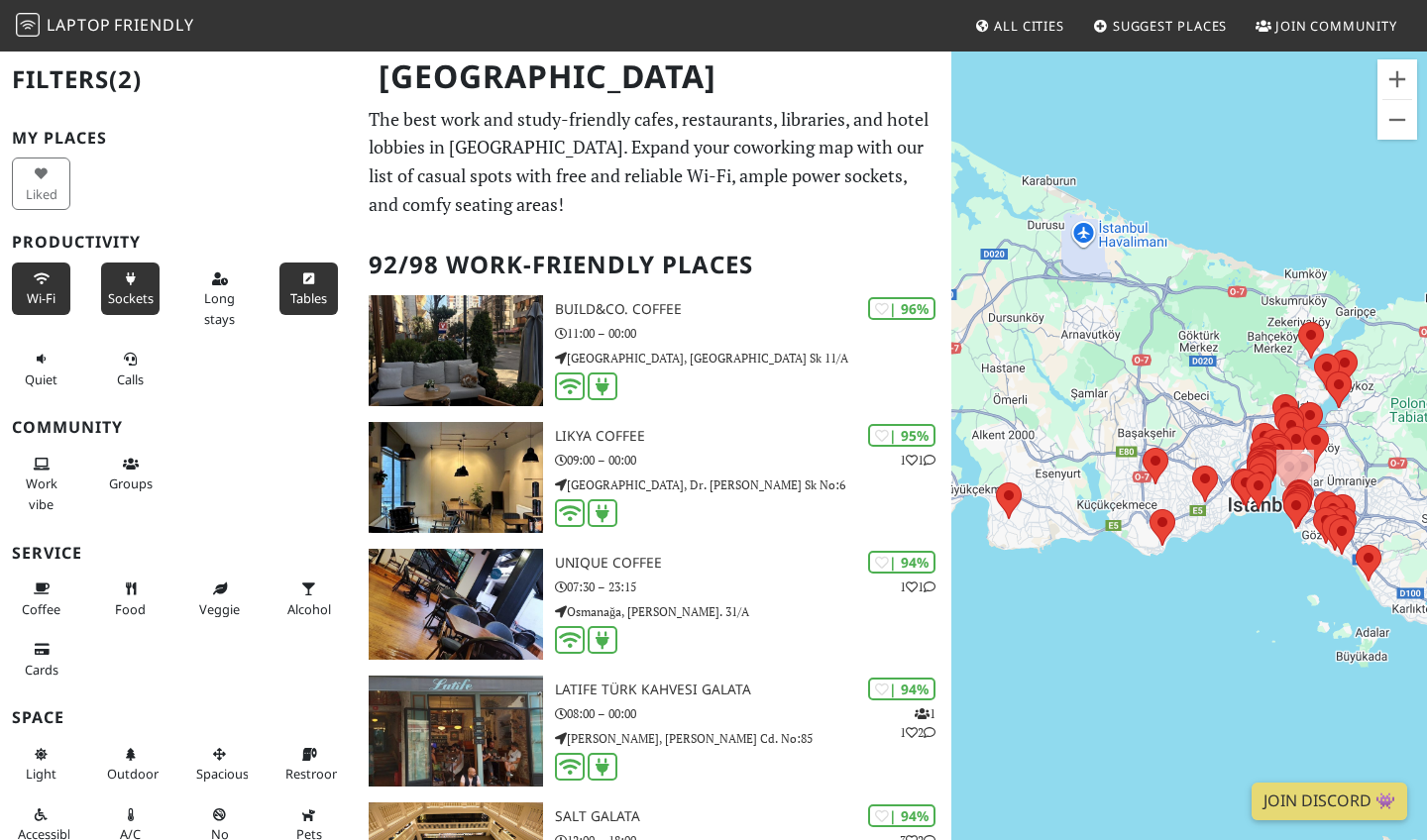
click at [298, 293] on span "Tables" at bounding box center [308, 298] width 37 height 18
click at [51, 491] on span "Work vibe" at bounding box center [42, 493] width 32 height 38
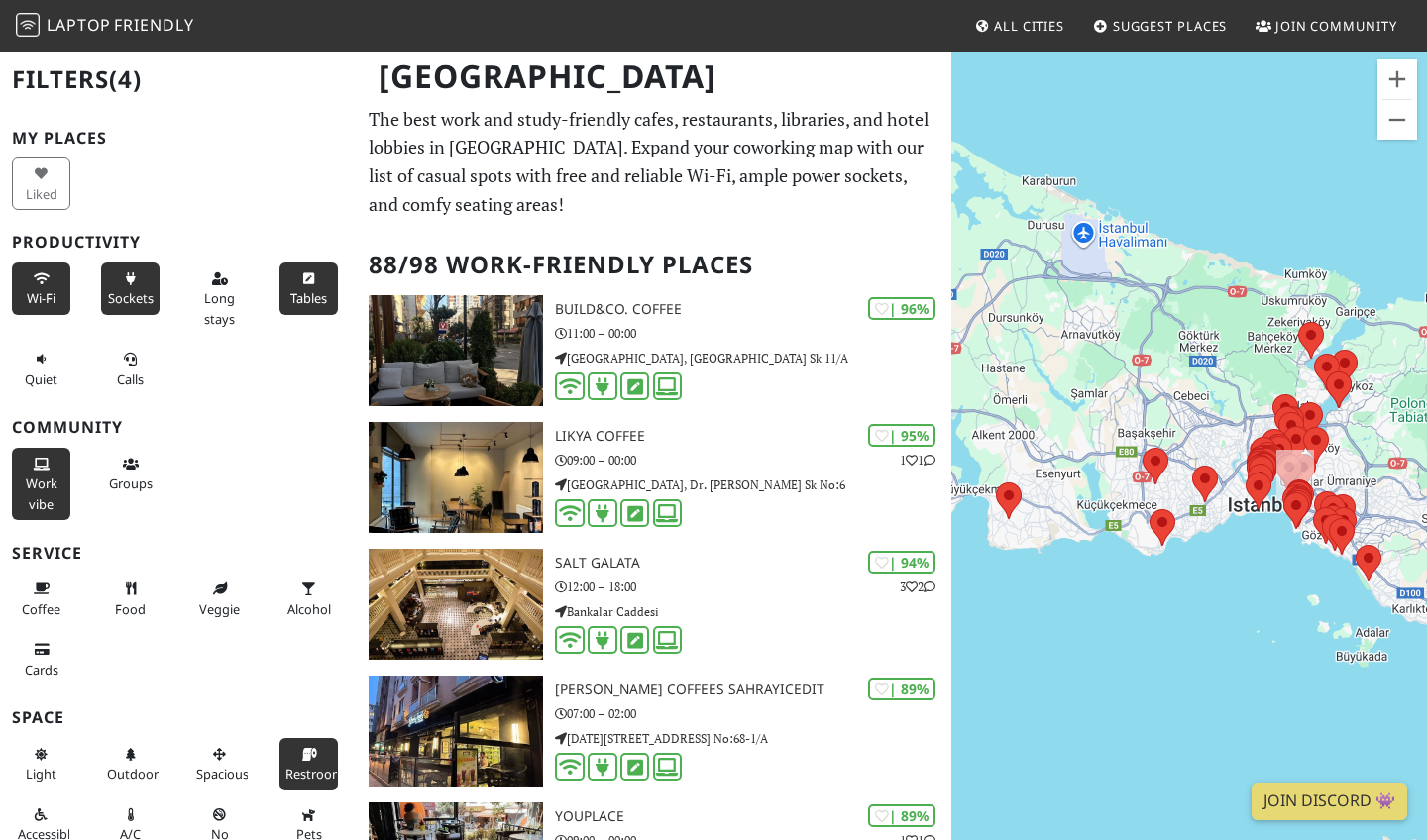
scroll to position [59, 0]
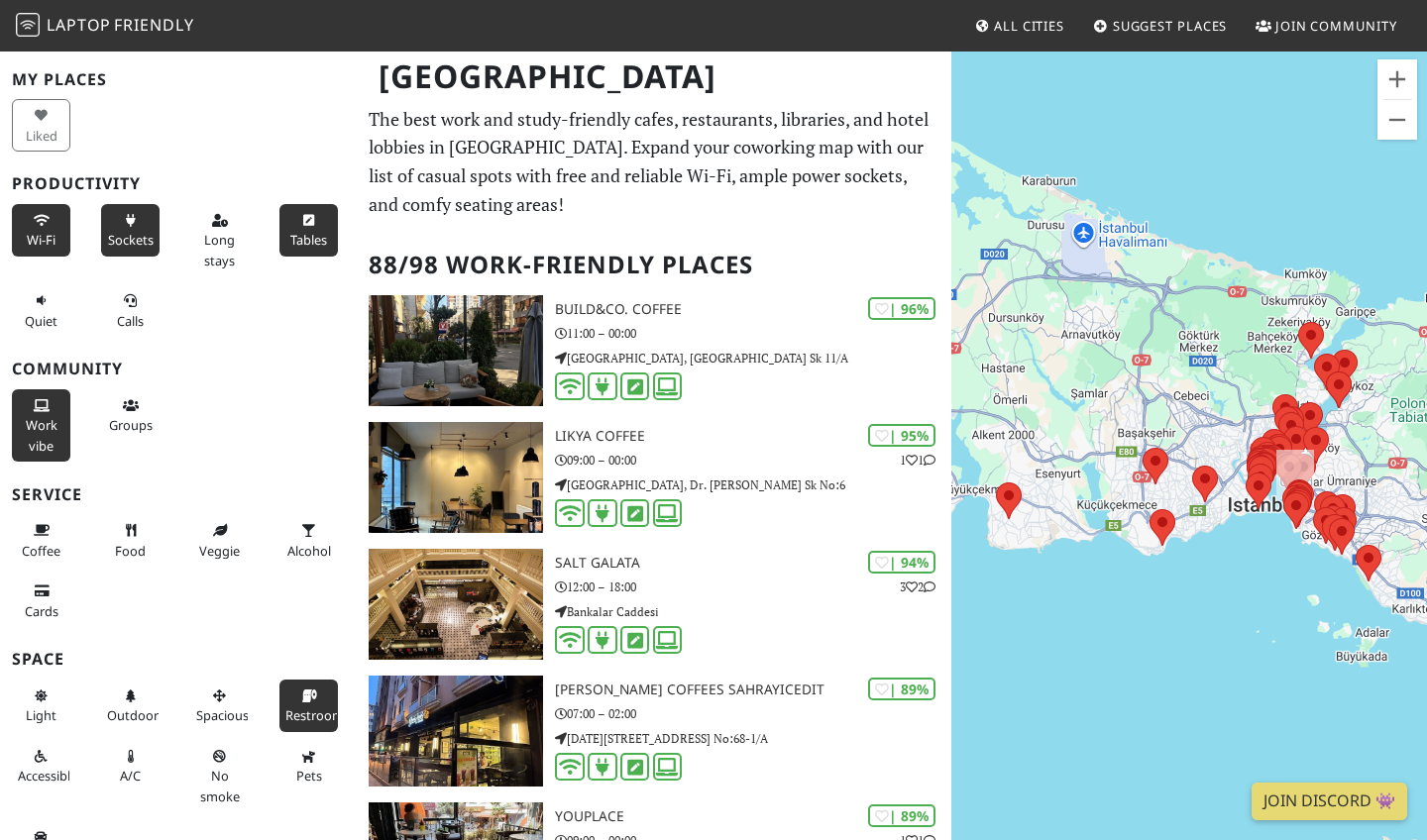
click at [318, 707] on span "Restroom" at bounding box center [314, 716] width 59 height 18
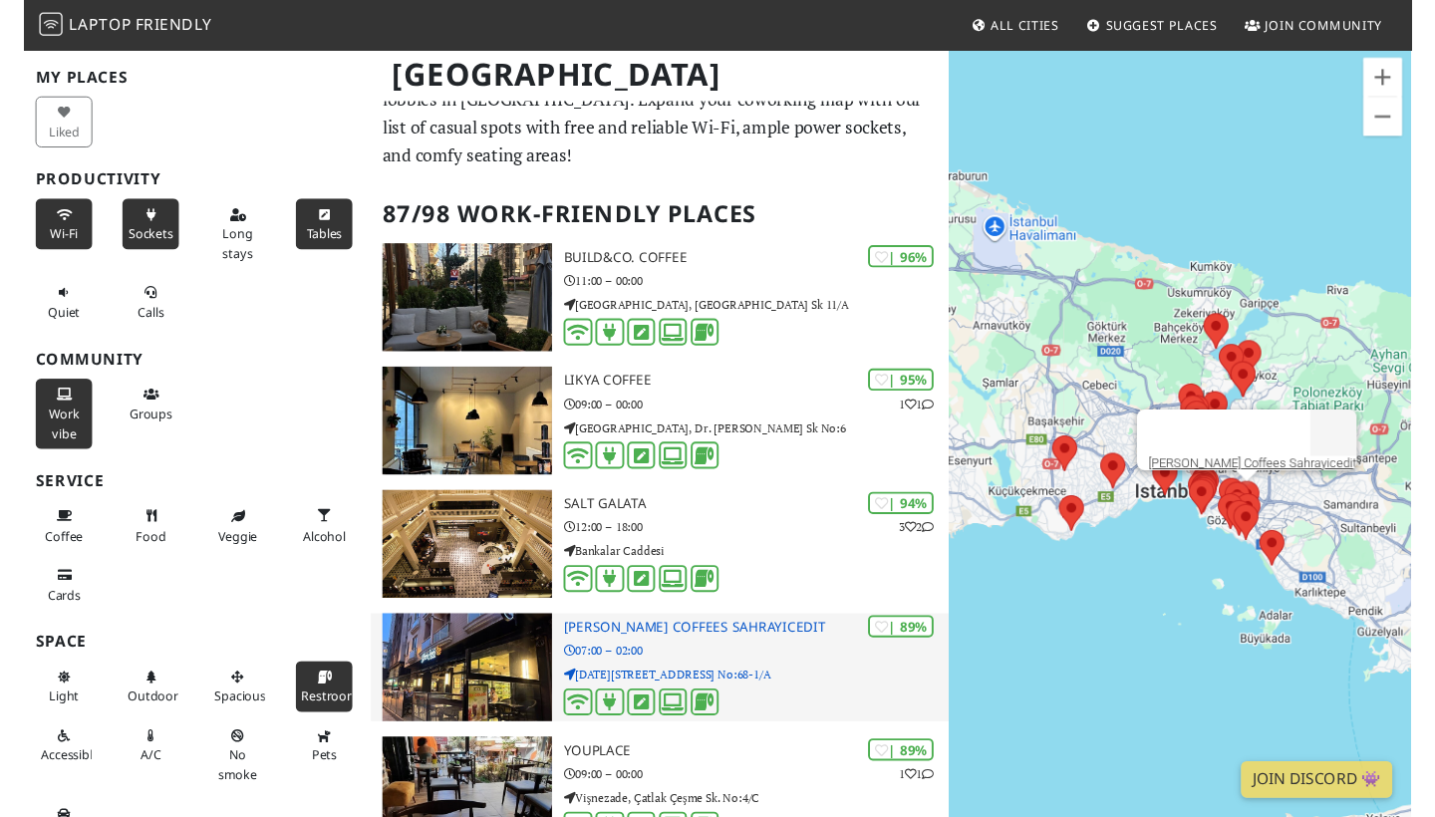
scroll to position [50, 0]
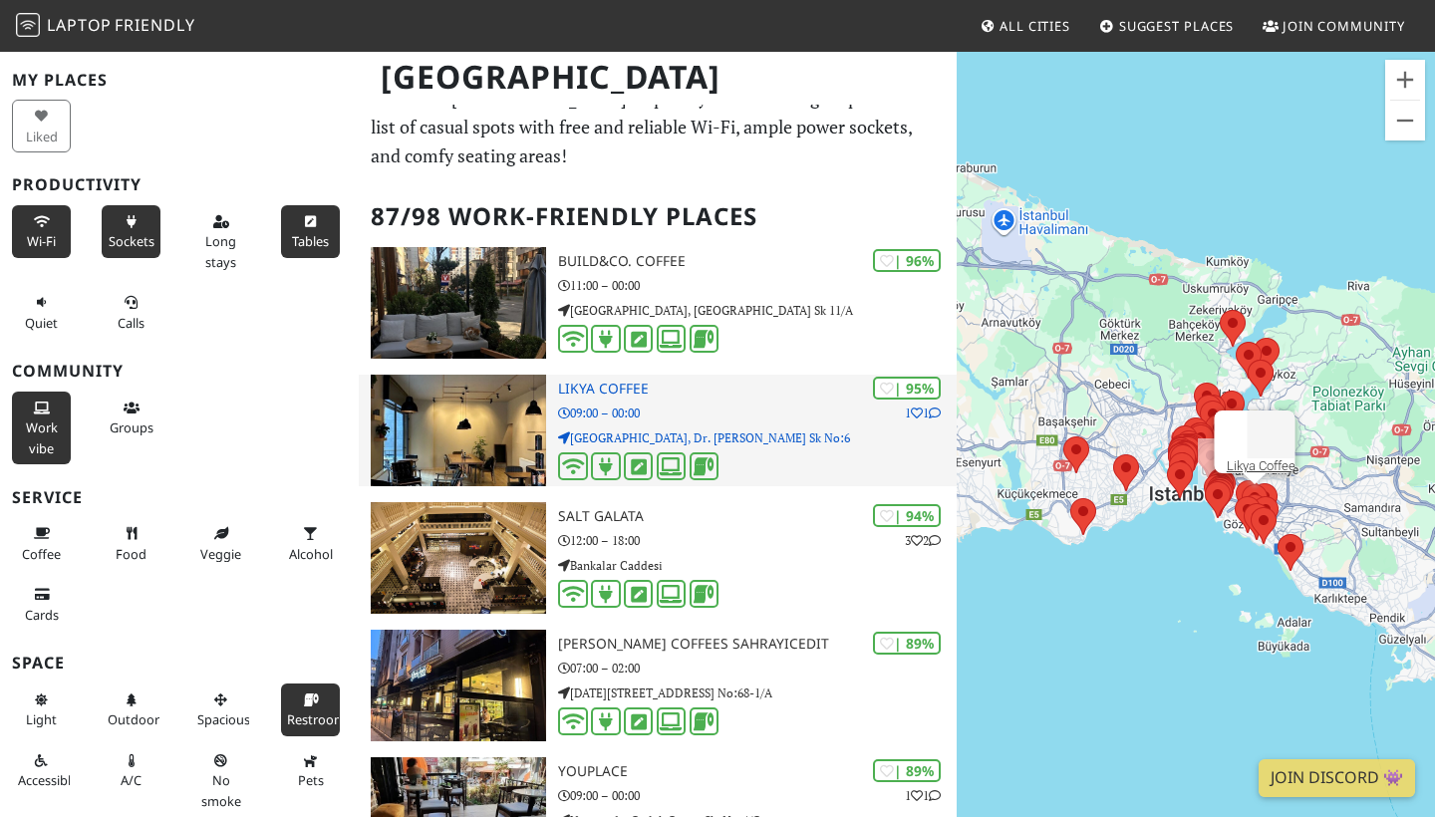
click at [600, 375] on div "| 95% 1 1 Likya Coffee 09:00 – 00:00 Erenköy, Dr. Mithat Süer Sk No:6" at bounding box center [757, 431] width 399 height 112
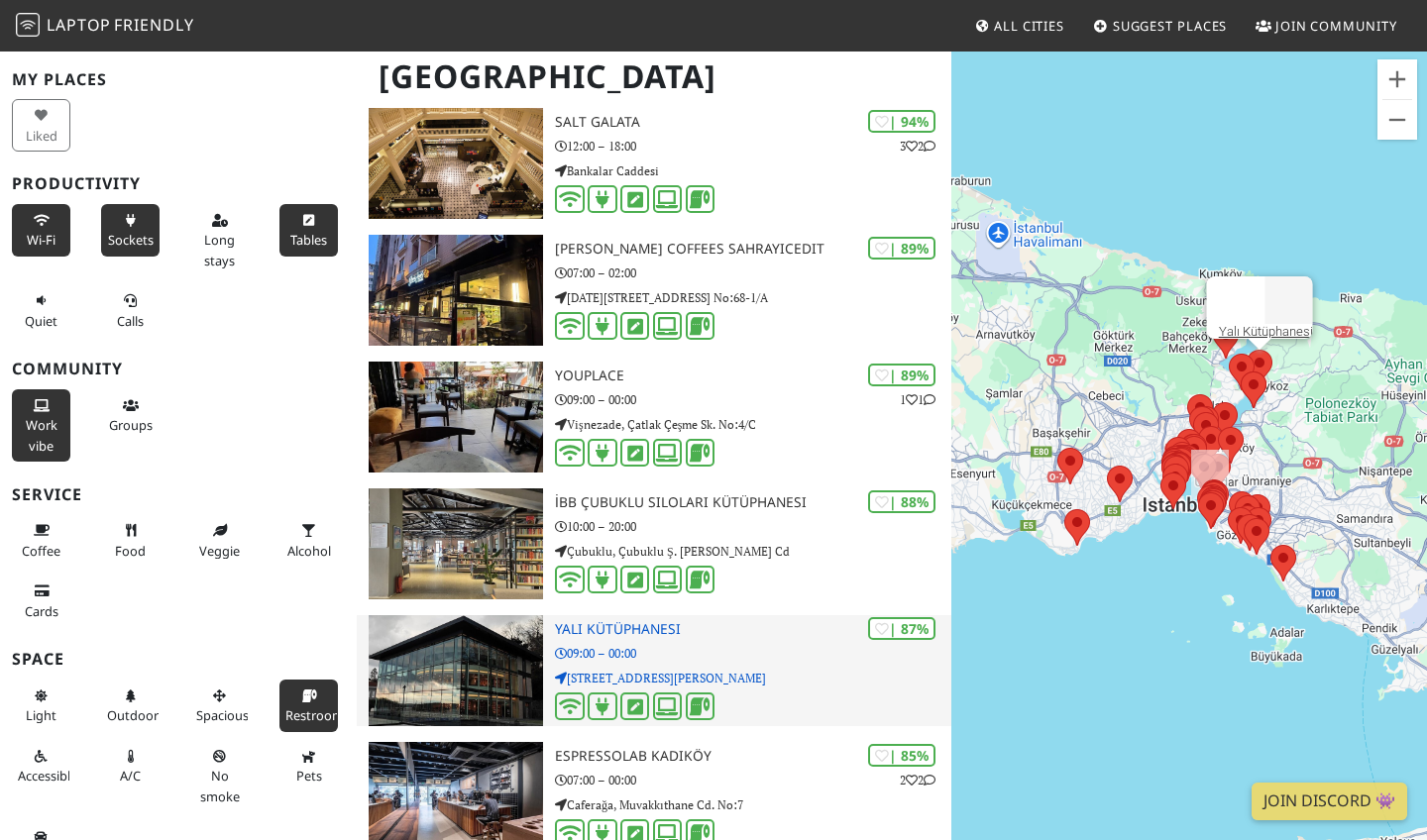
scroll to position [479, 0]
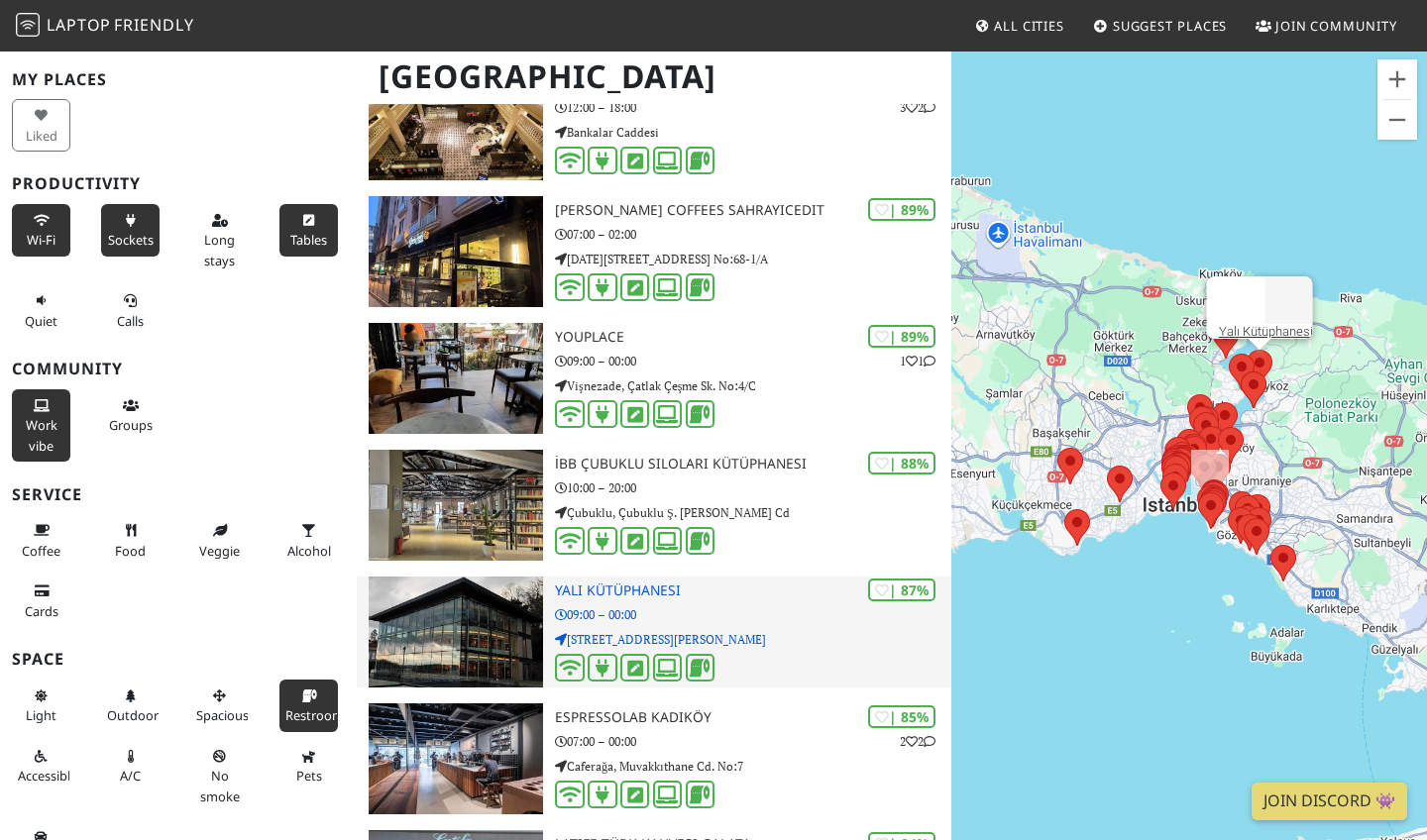
click at [666, 589] on h3 "Yalı Kütüphanesi" at bounding box center [753, 590] width 397 height 17
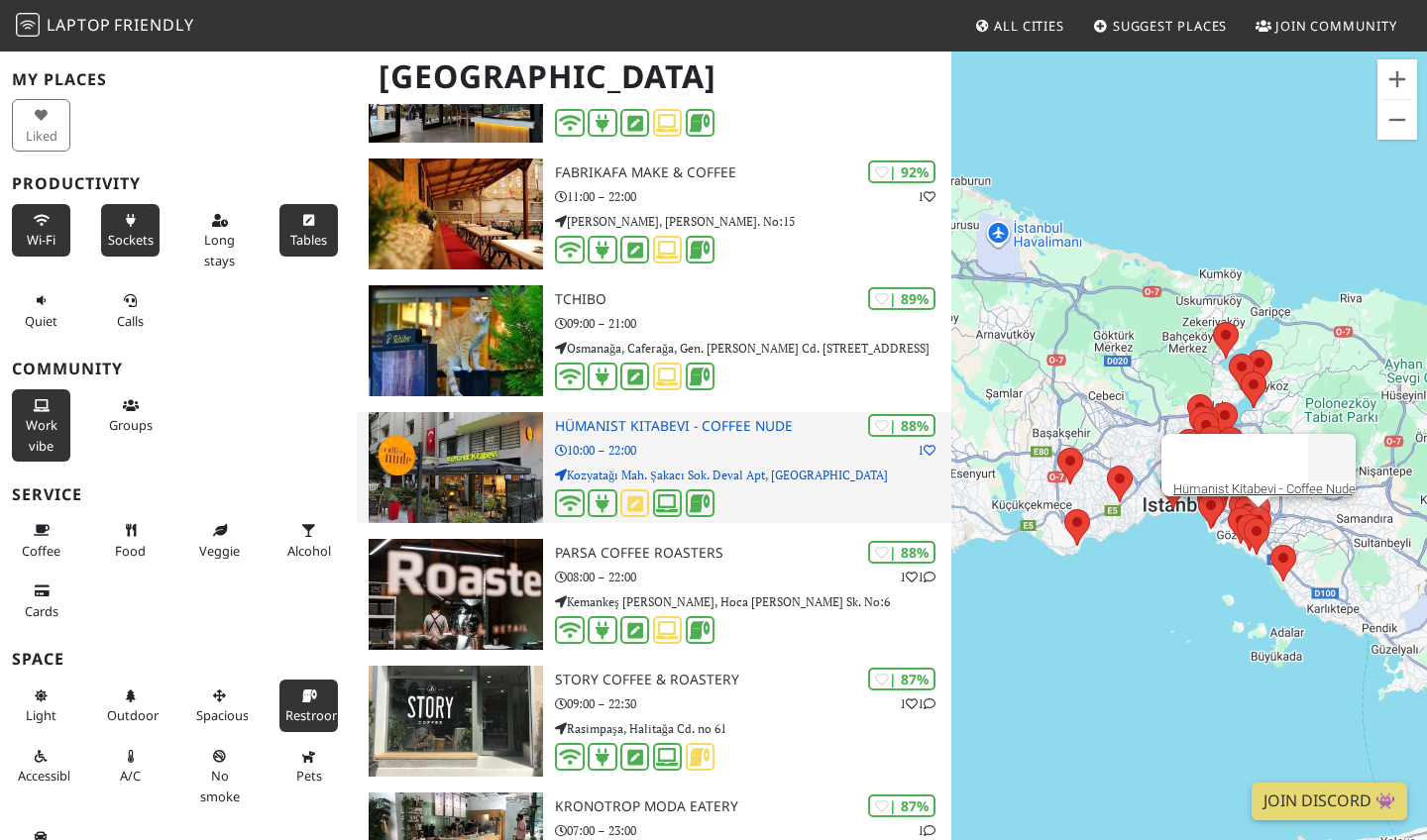
scroll to position [1412, 0]
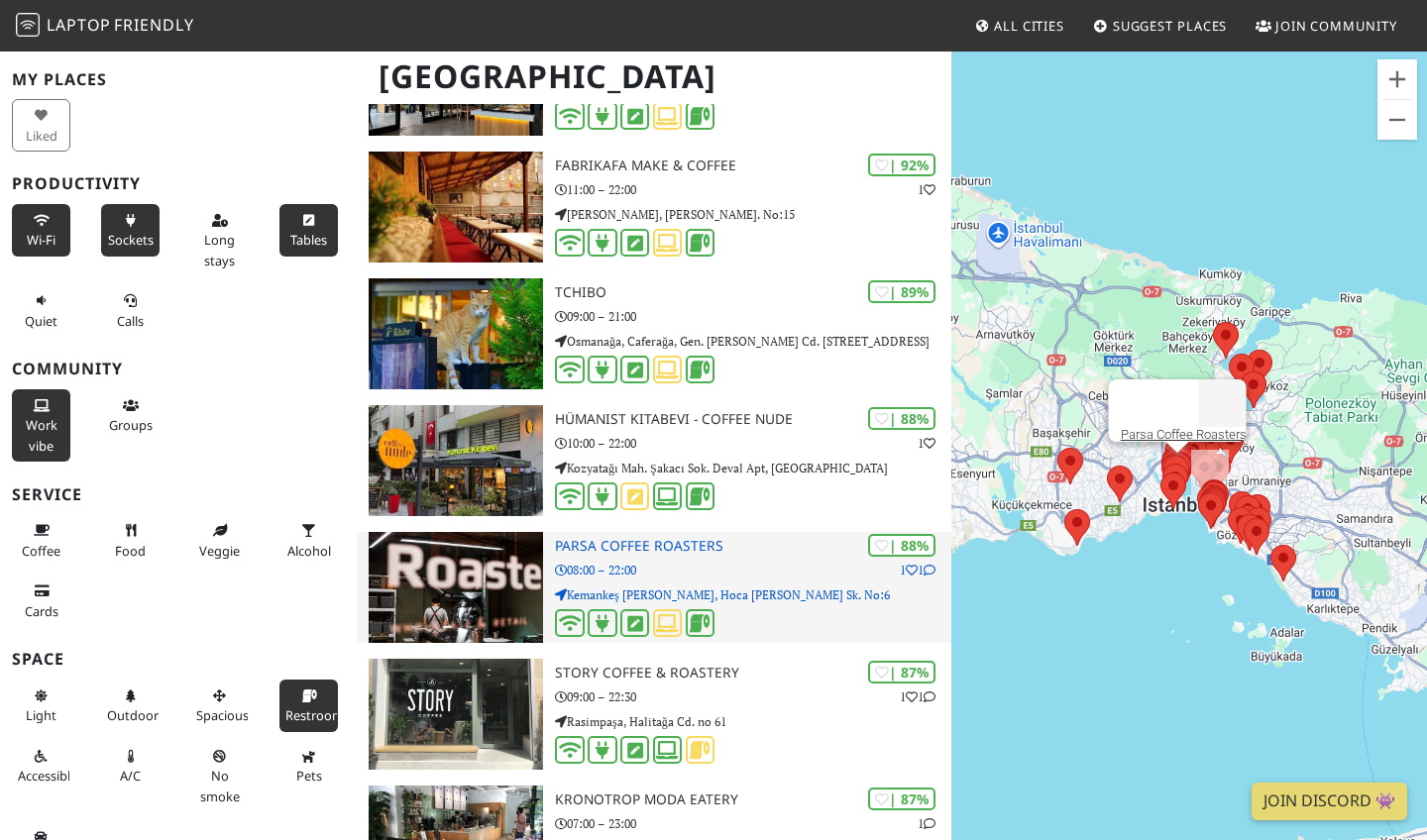
click at [629, 551] on div "| 88% 1 1 Parsa Coffee Roasters 08:00 – 22:00 Kemankeş Karamustafa Paşa, Hoca T…" at bounding box center [753, 588] width 397 height 111
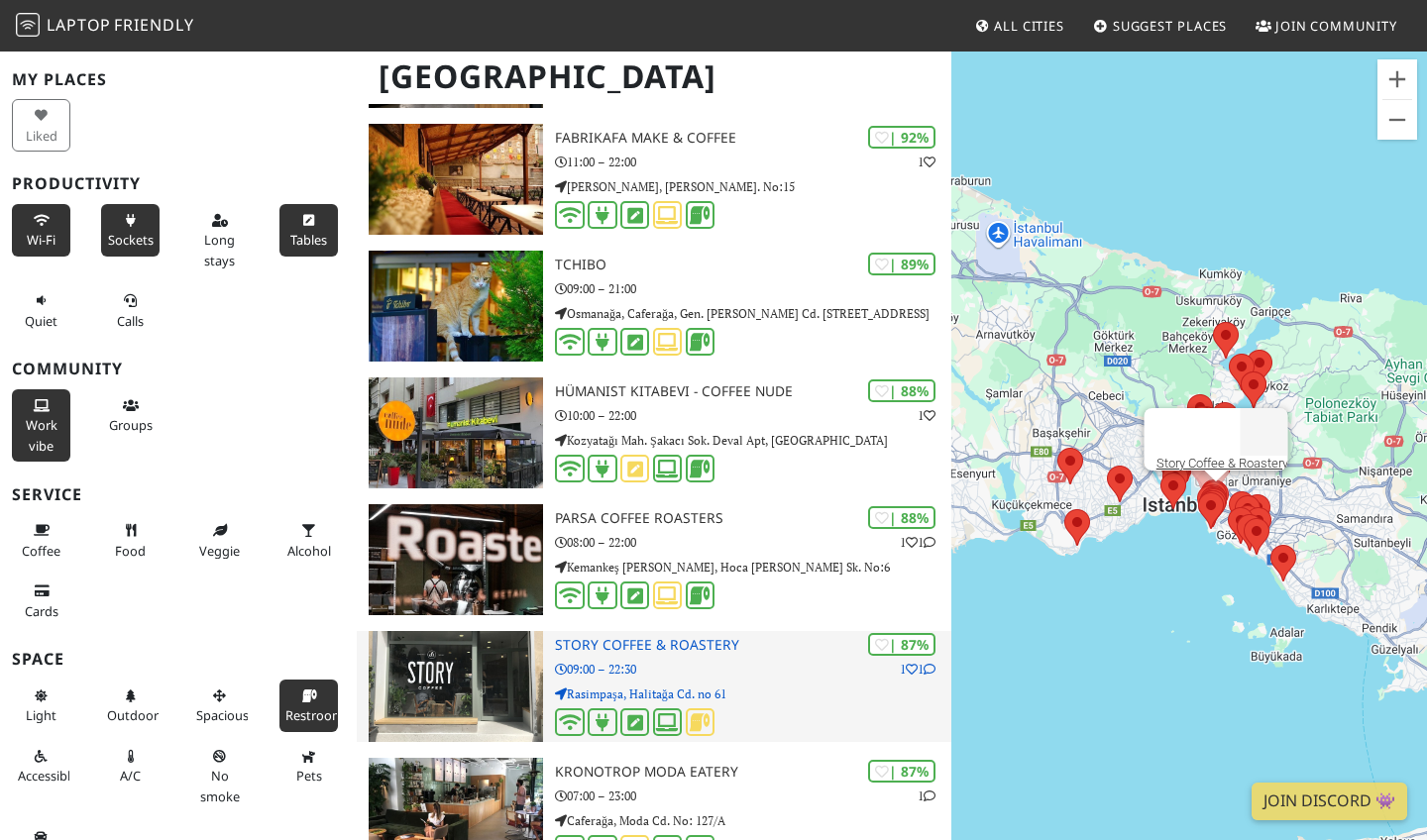
scroll to position [1489, 0]
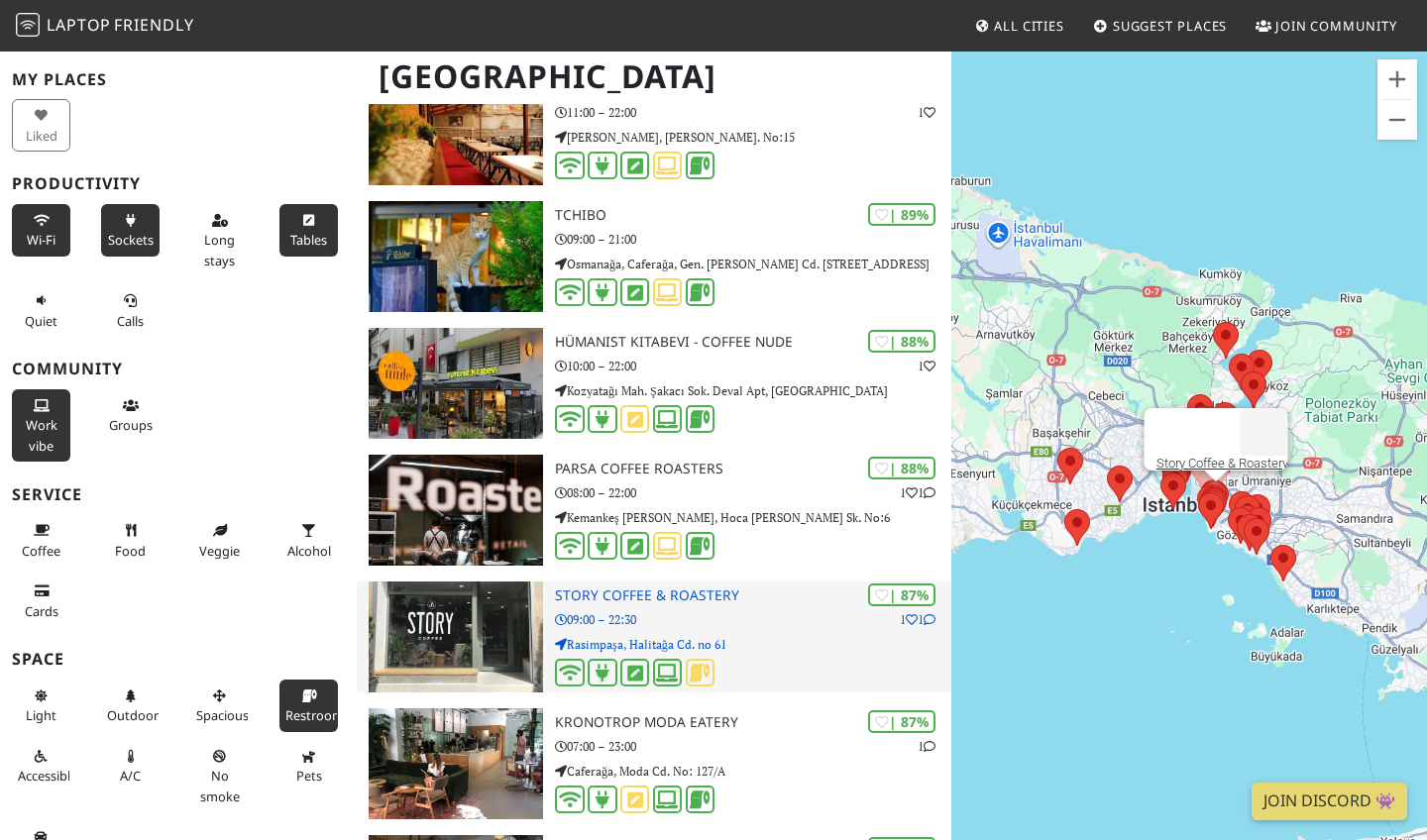
click at [679, 590] on h3 "Story Coffee & Roastery" at bounding box center [753, 595] width 397 height 17
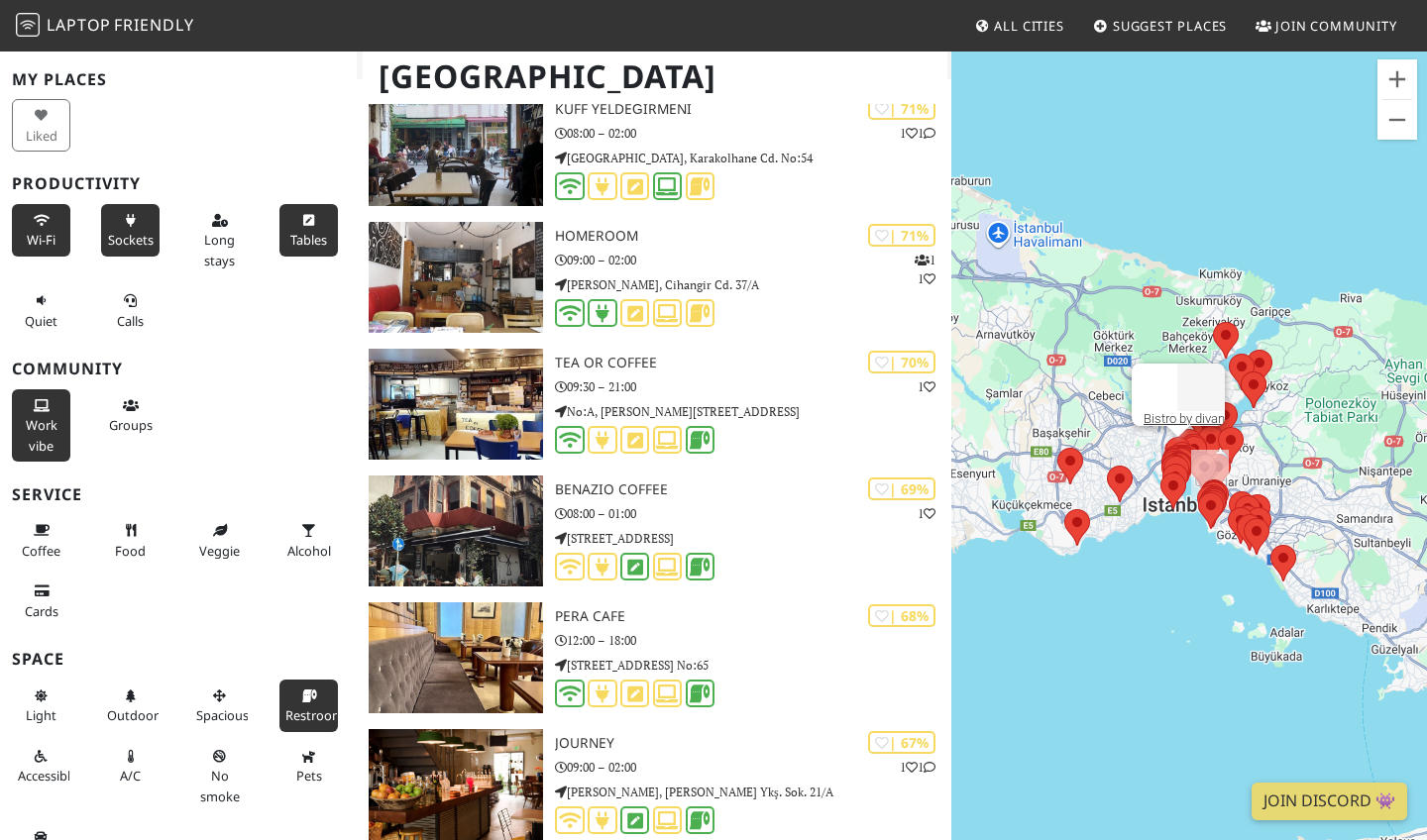
scroll to position [5275, 0]
